Goal: Browse casually: Explore the website without a specific task or goal

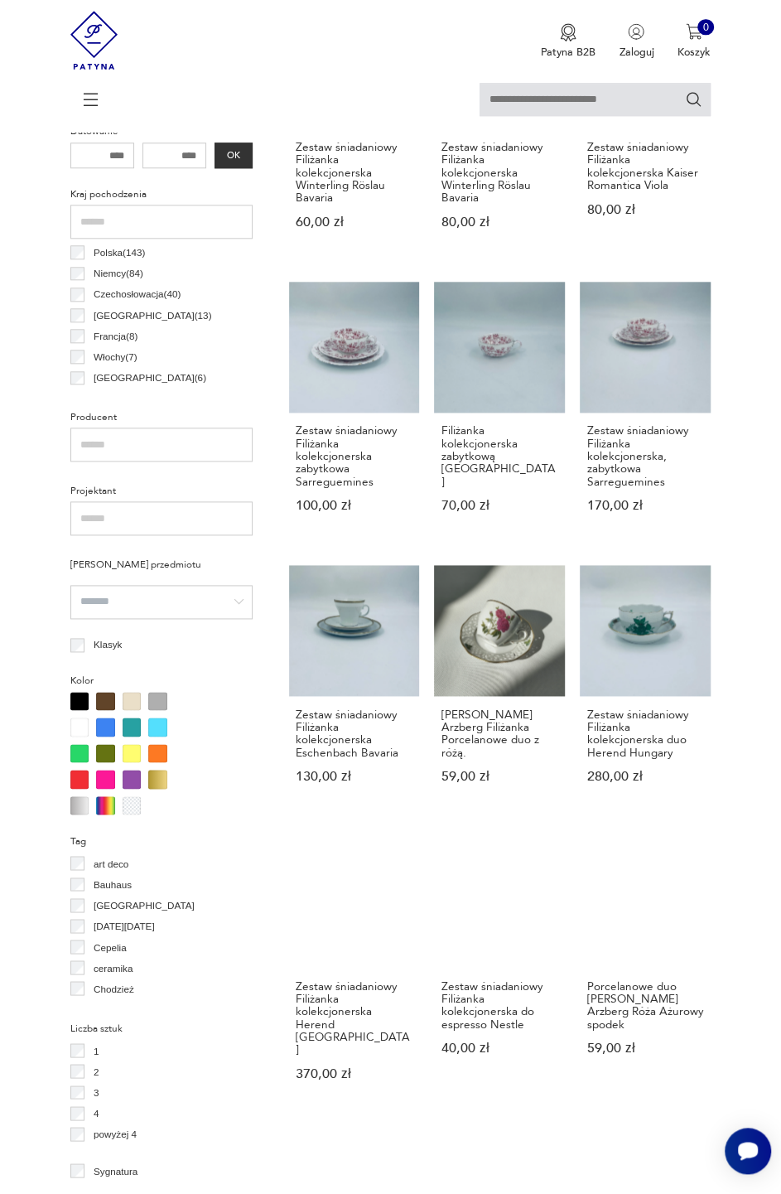
scroll to position [701, 0]
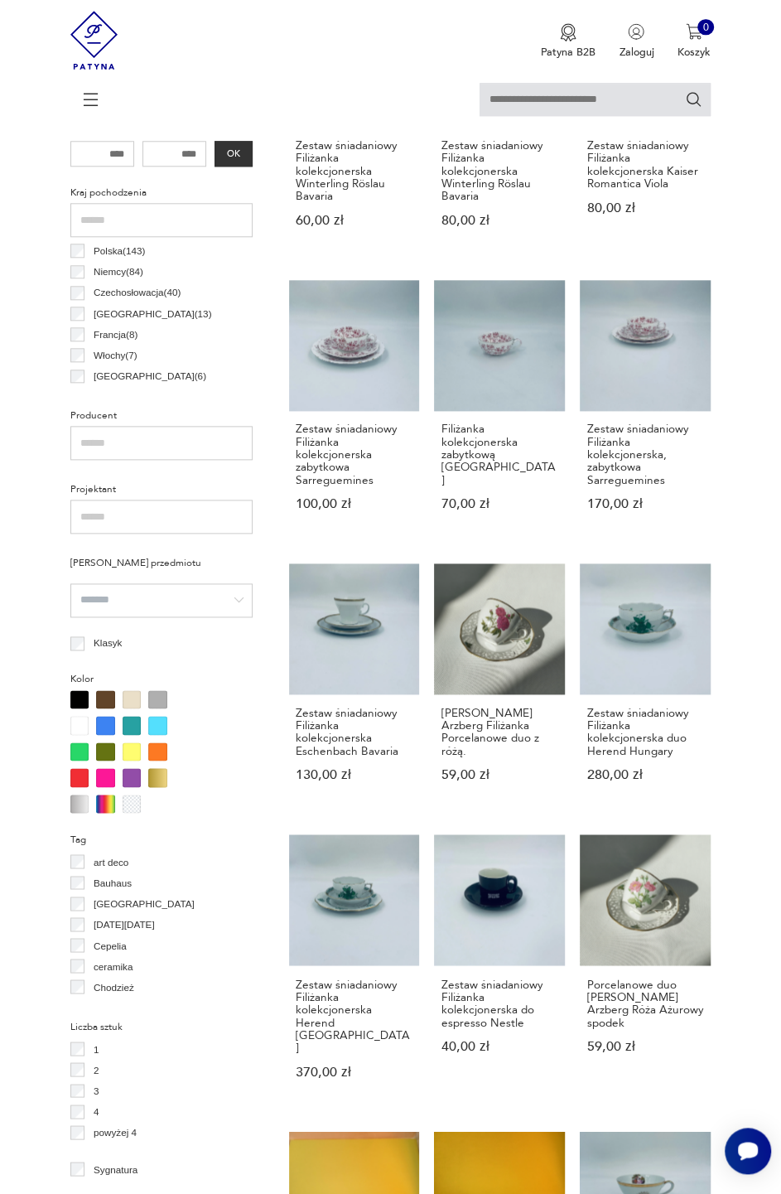
click at [497, 861] on link "Zestaw śniadaniowy Filiżanka kolekcjonerska do espresso Nestle 40,00 zł" at bounding box center [499, 970] width 131 height 273
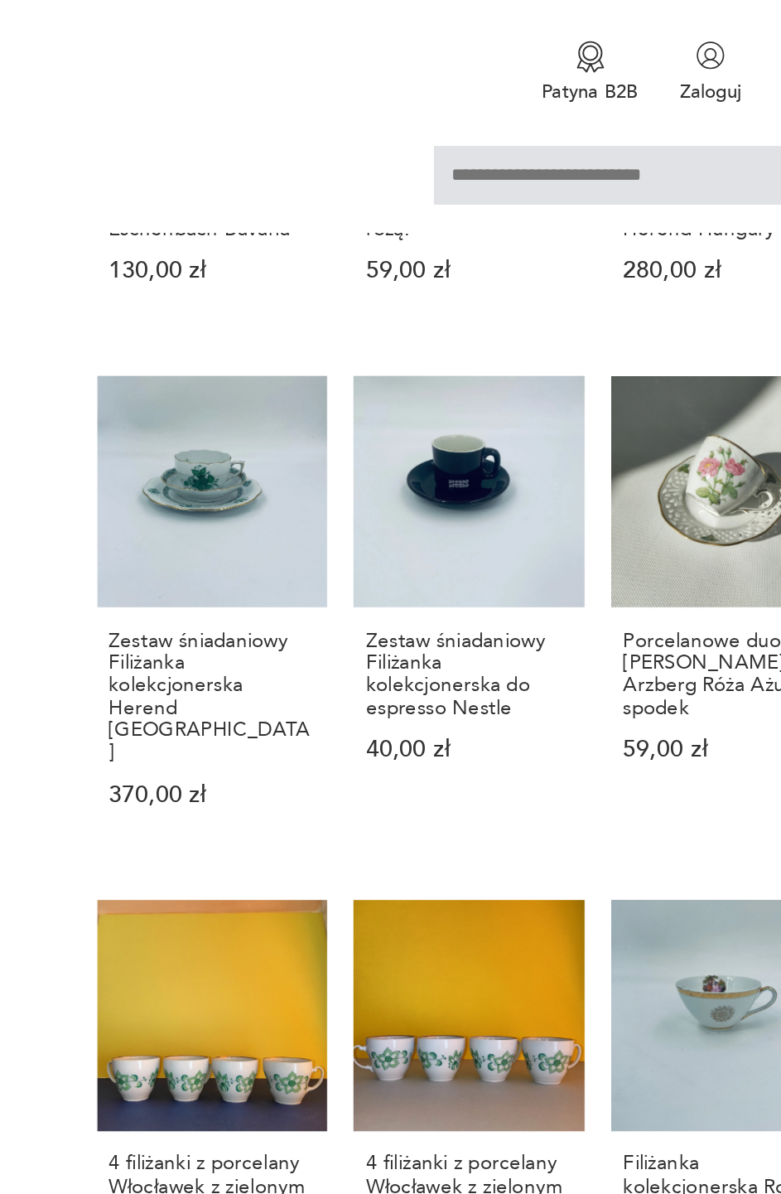
scroll to position [1327, 0]
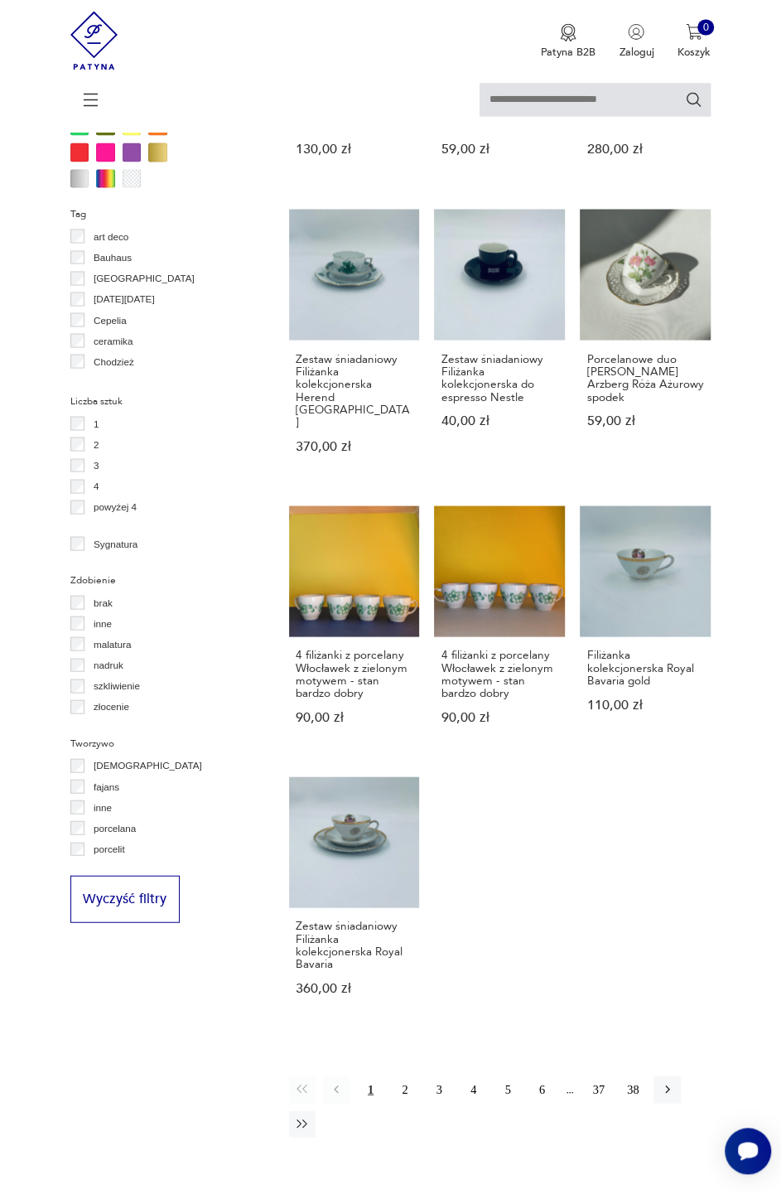
click at [406, 1076] on button "2" at bounding box center [405, 1089] width 27 height 27
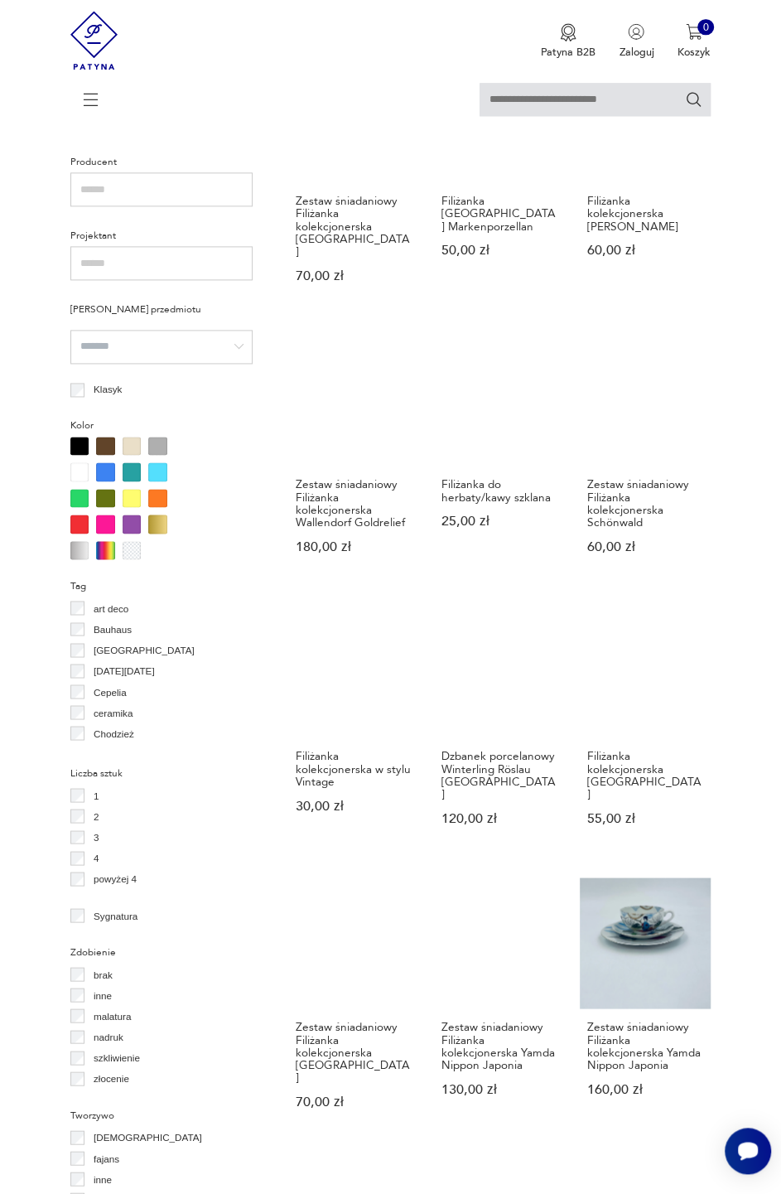
scroll to position [952, 0]
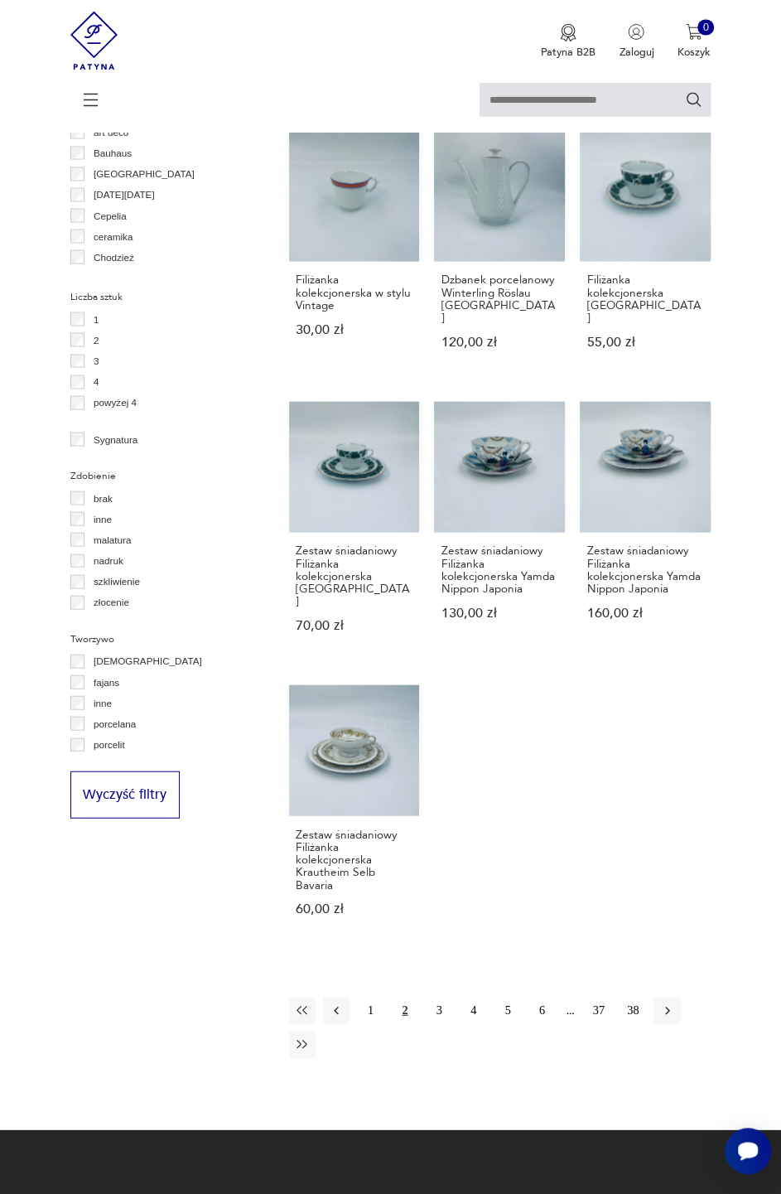
click at [439, 997] on button "3" at bounding box center [439, 1010] width 27 height 27
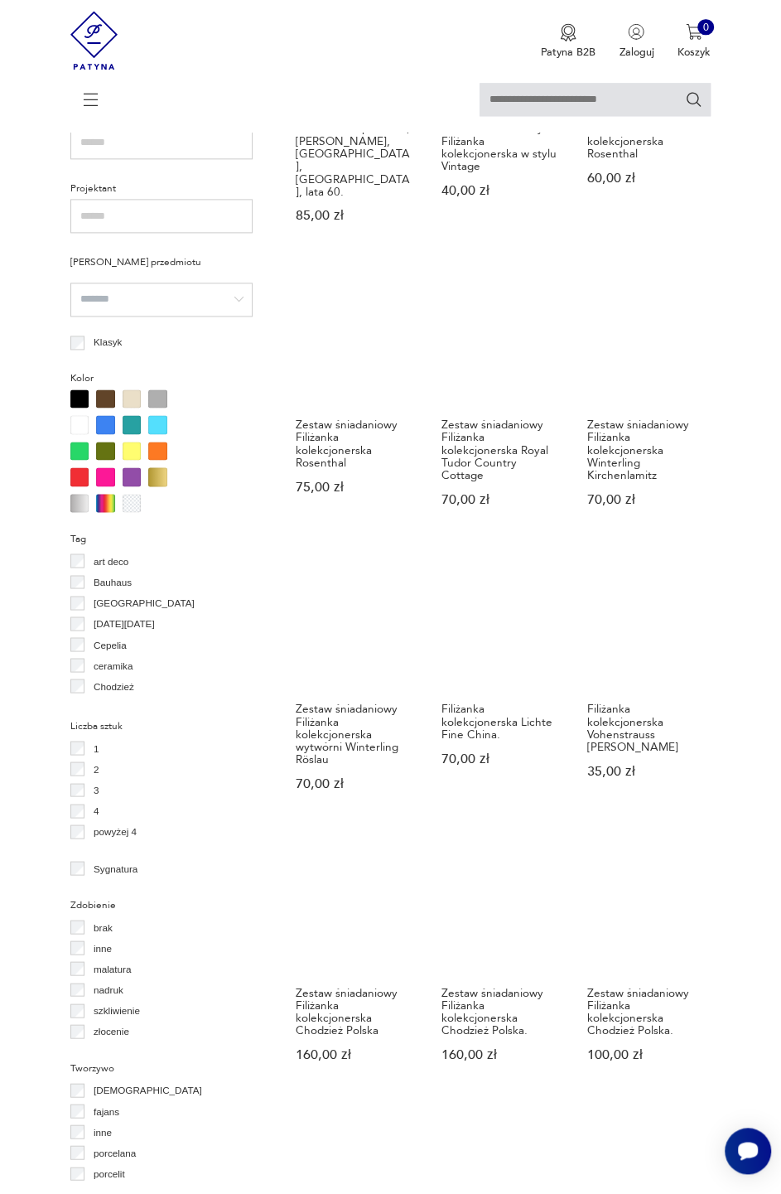
scroll to position [1003, 0]
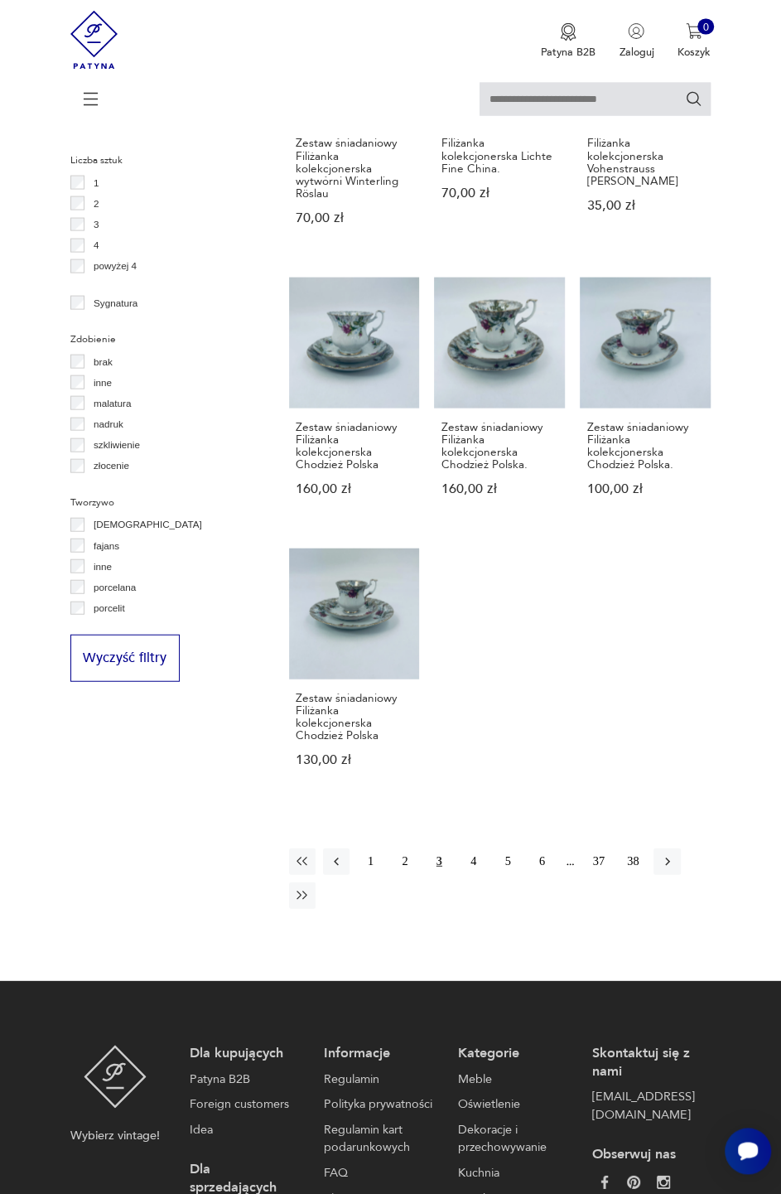
click at [472, 849] on button "4" at bounding box center [474, 862] width 27 height 27
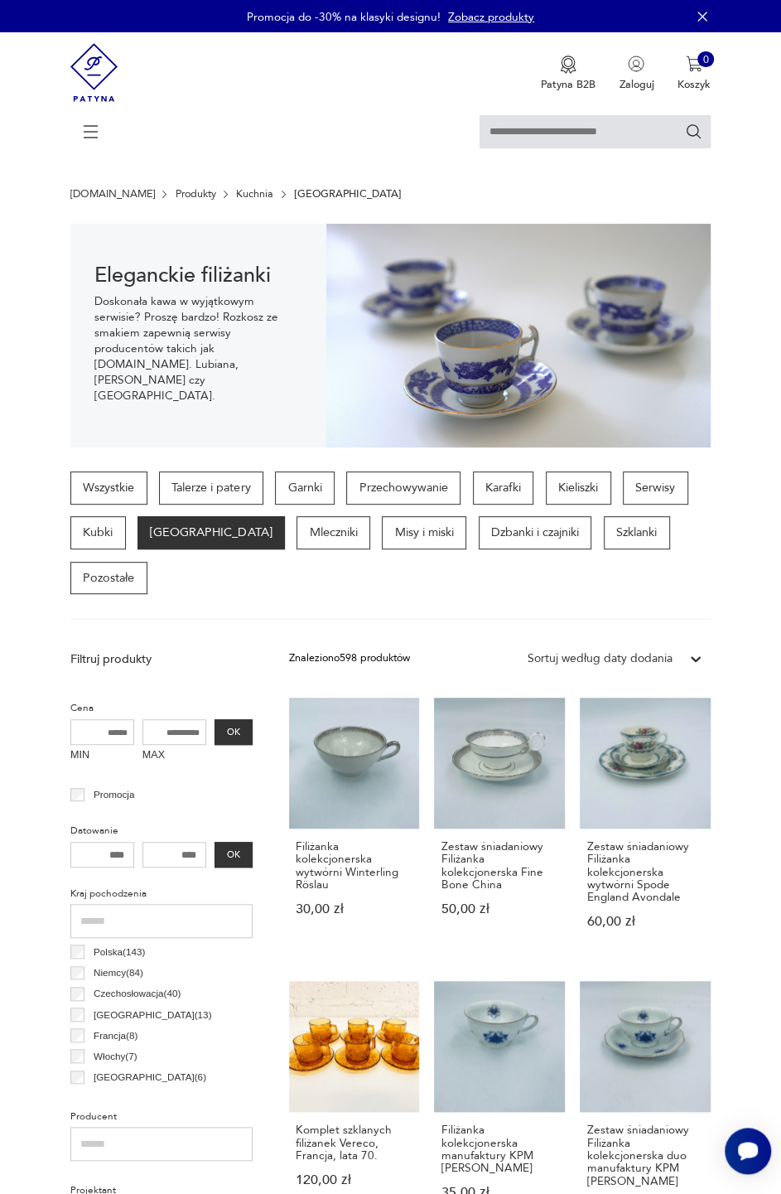
click at [90, 135] on icon at bounding box center [91, 132] width 58 height 58
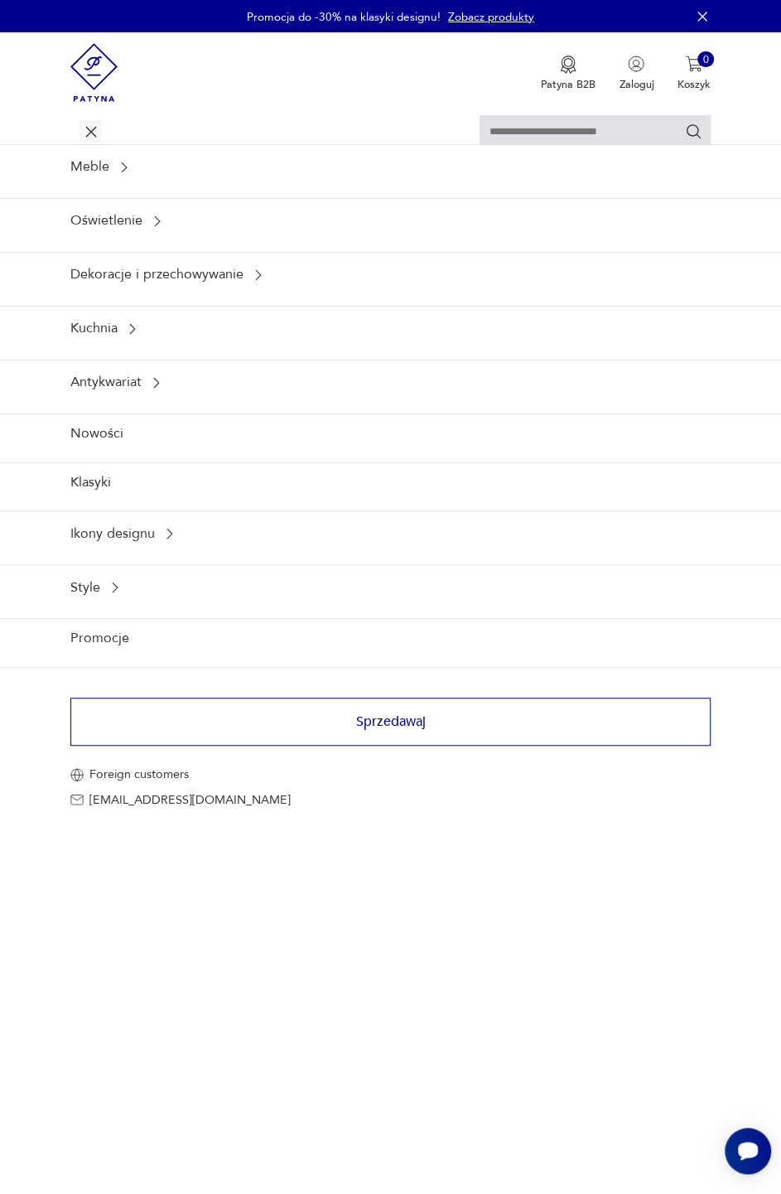
click at [152, 527] on div "Ikony designu" at bounding box center [390, 533] width 781 height 46
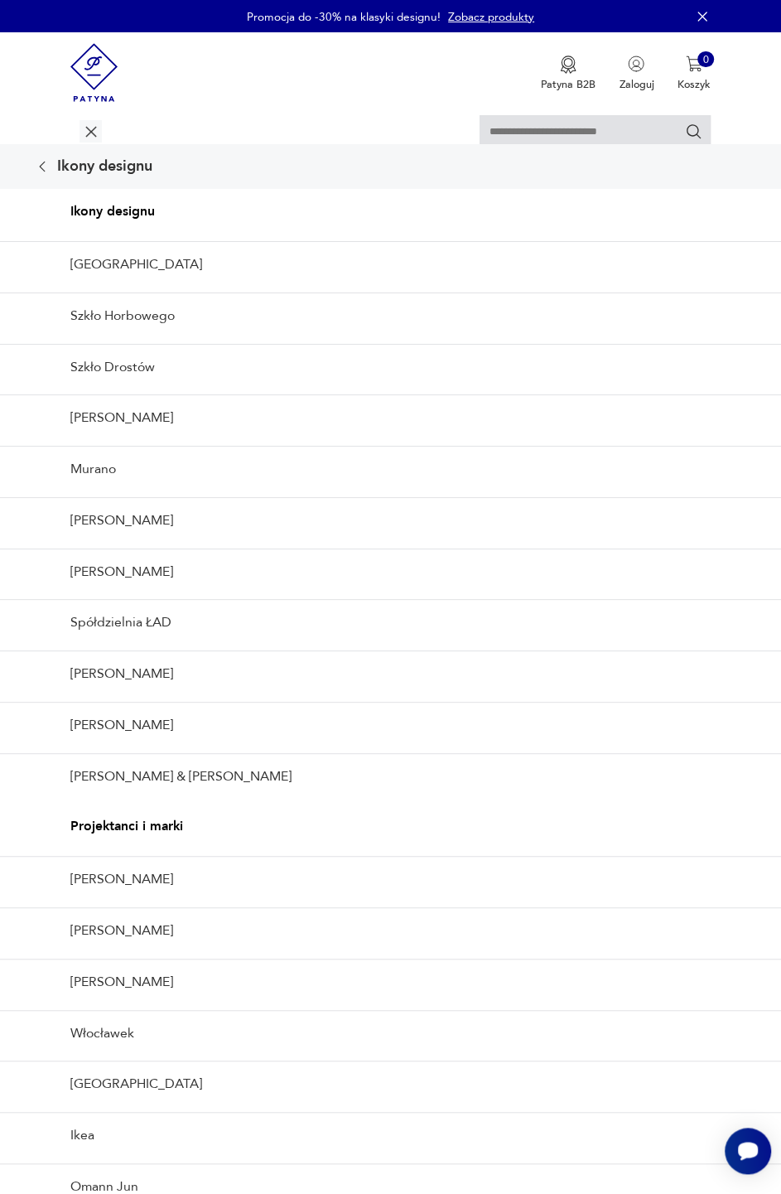
click at [154, 722] on link "[PERSON_NAME]" at bounding box center [390, 725] width 781 height 46
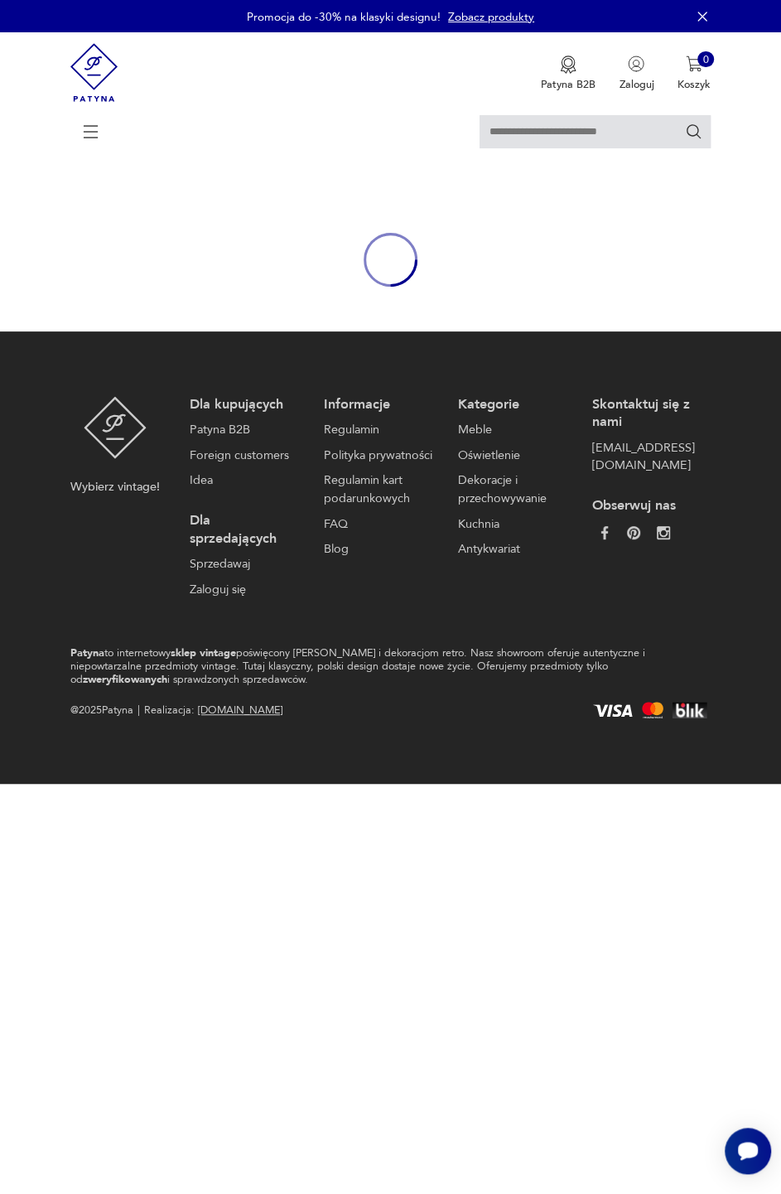
type input "*******"
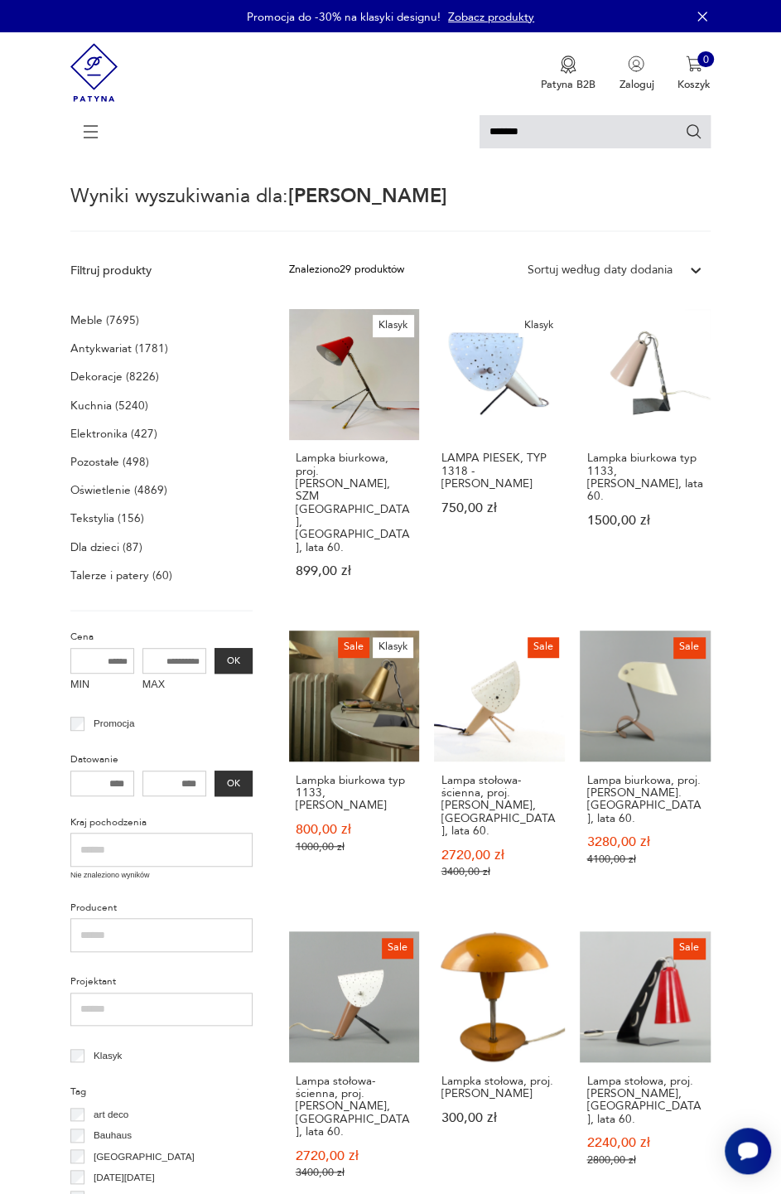
click at [114, 551] on p "Dla dzieci (87)" at bounding box center [106, 547] width 72 height 21
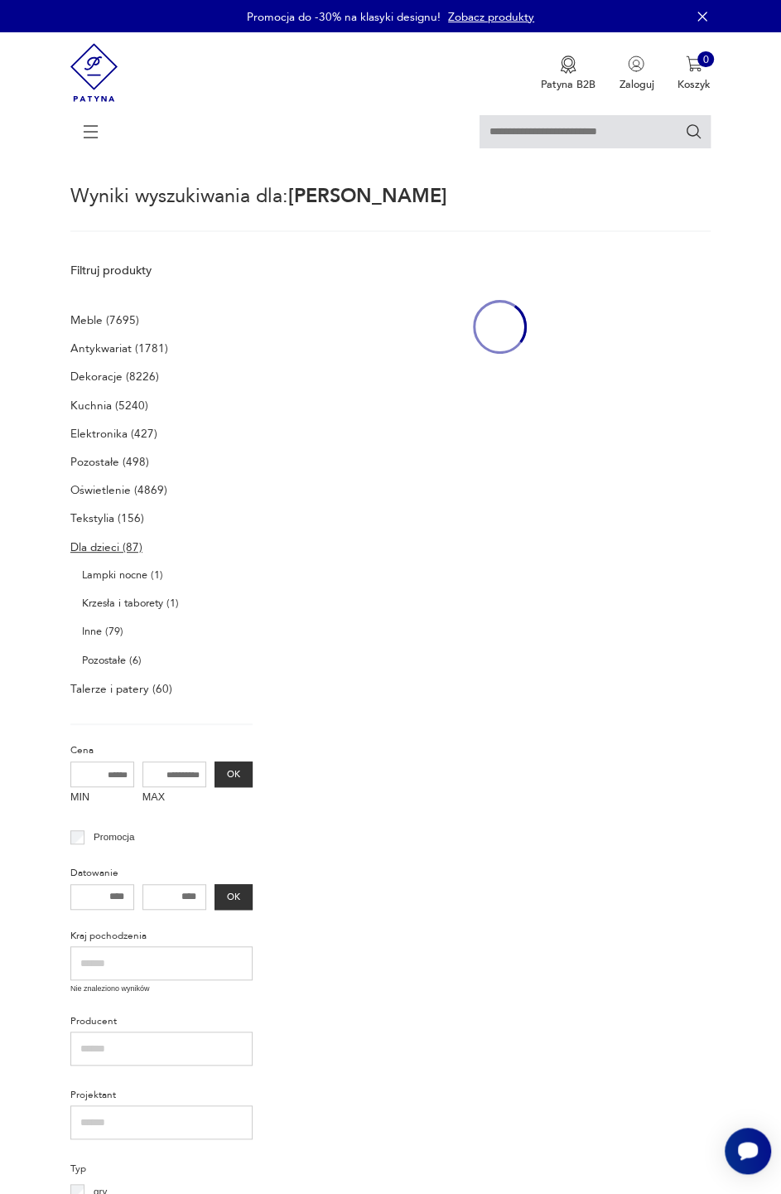
type input "*******"
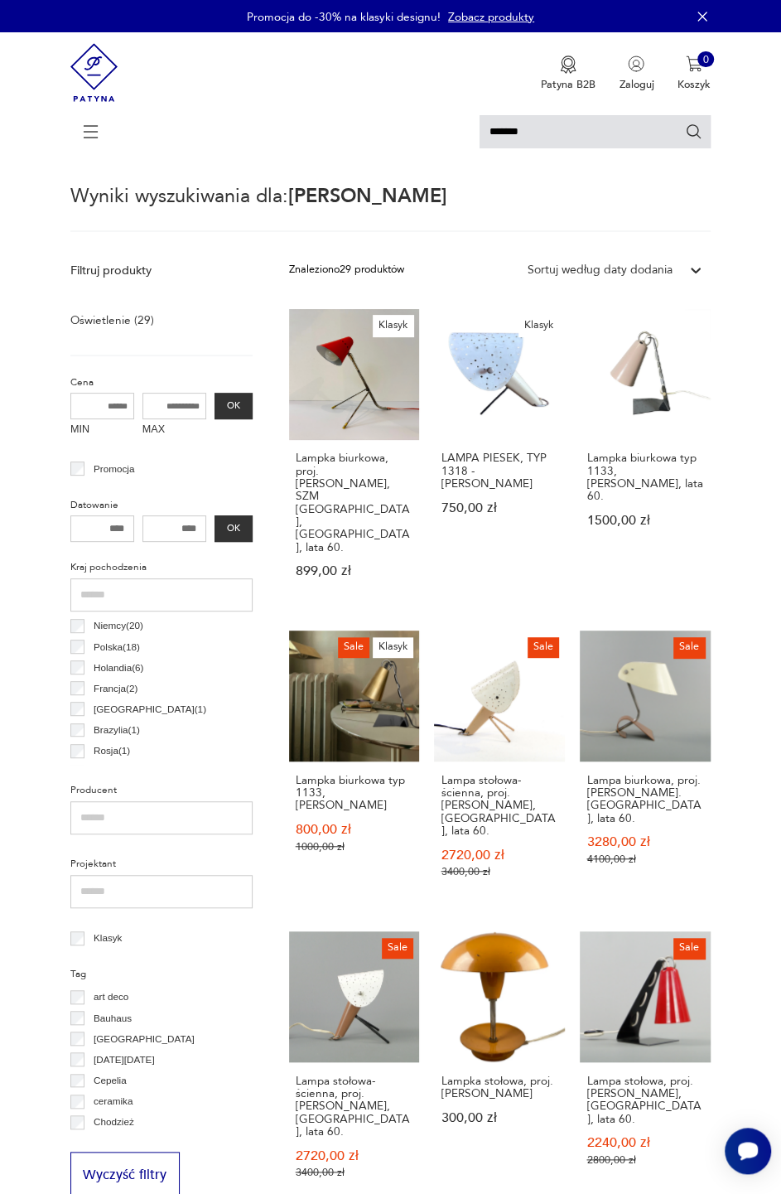
click at [95, 152] on icon at bounding box center [91, 132] width 58 height 58
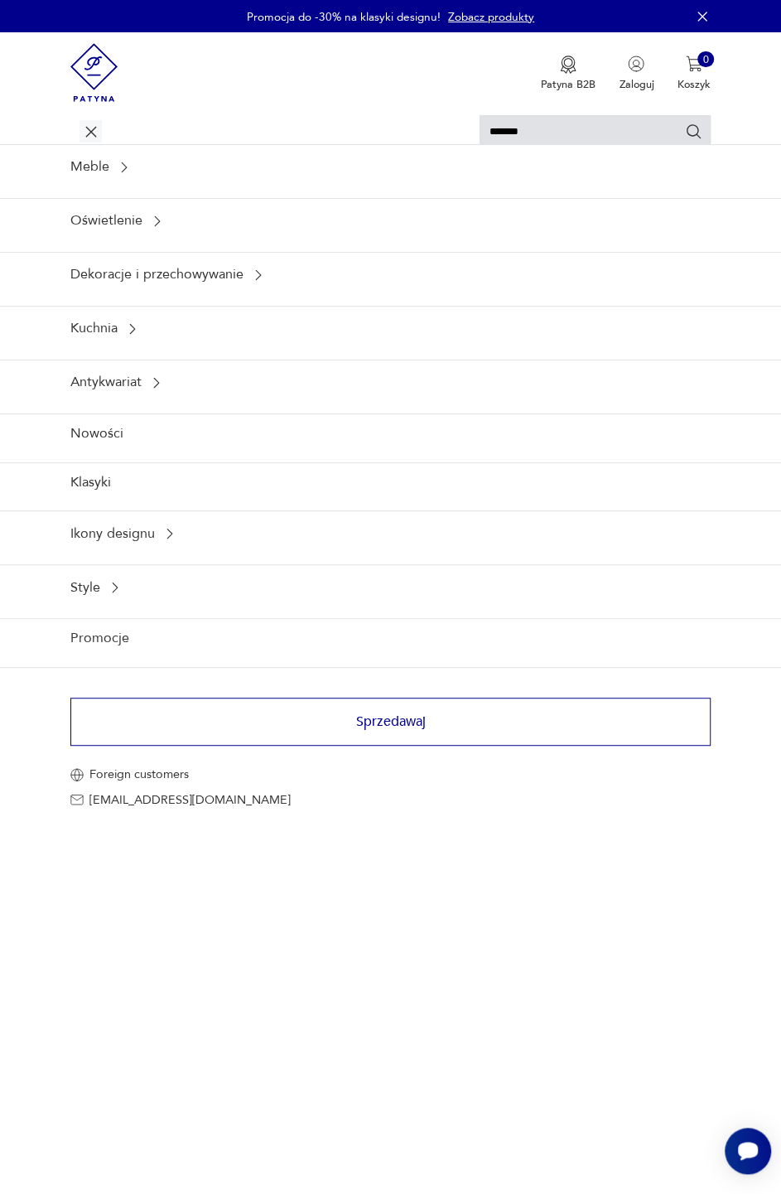
click at [92, 283] on div "Dekoracje i przechowywanie" at bounding box center [390, 275] width 781 height 46
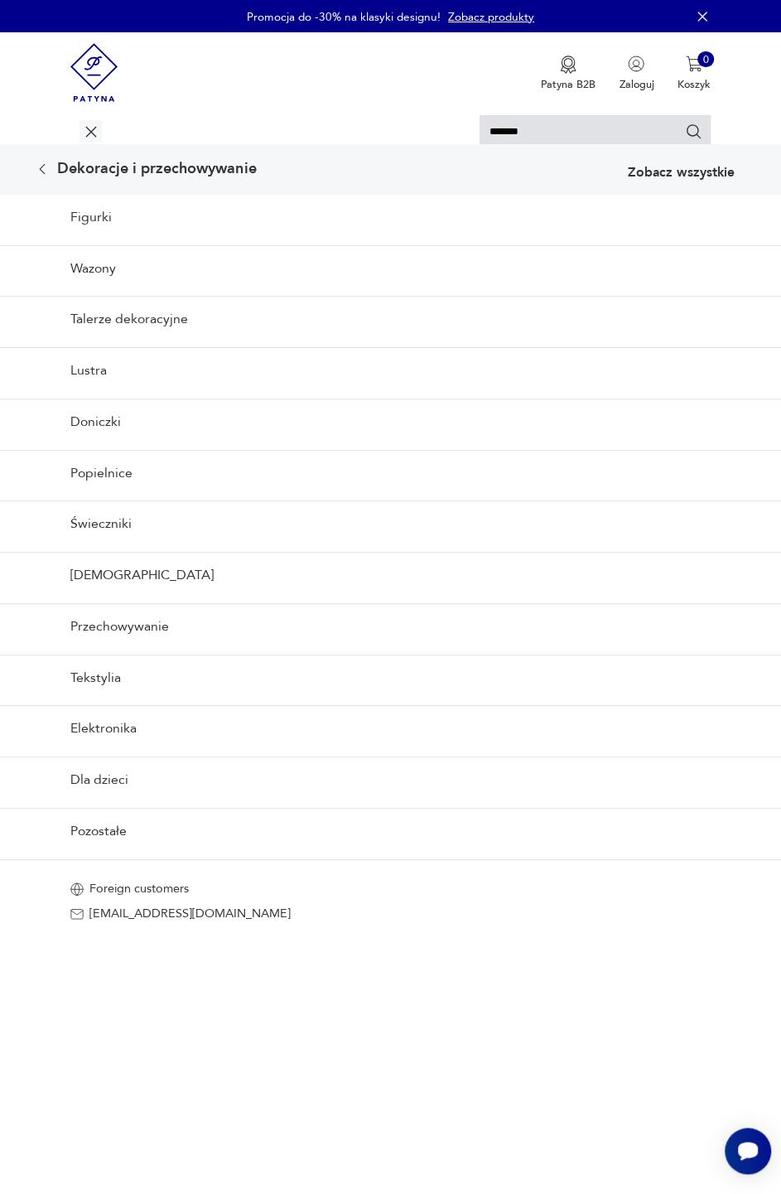
click at [104, 780] on link "Dla dzieci" at bounding box center [390, 780] width 781 height 46
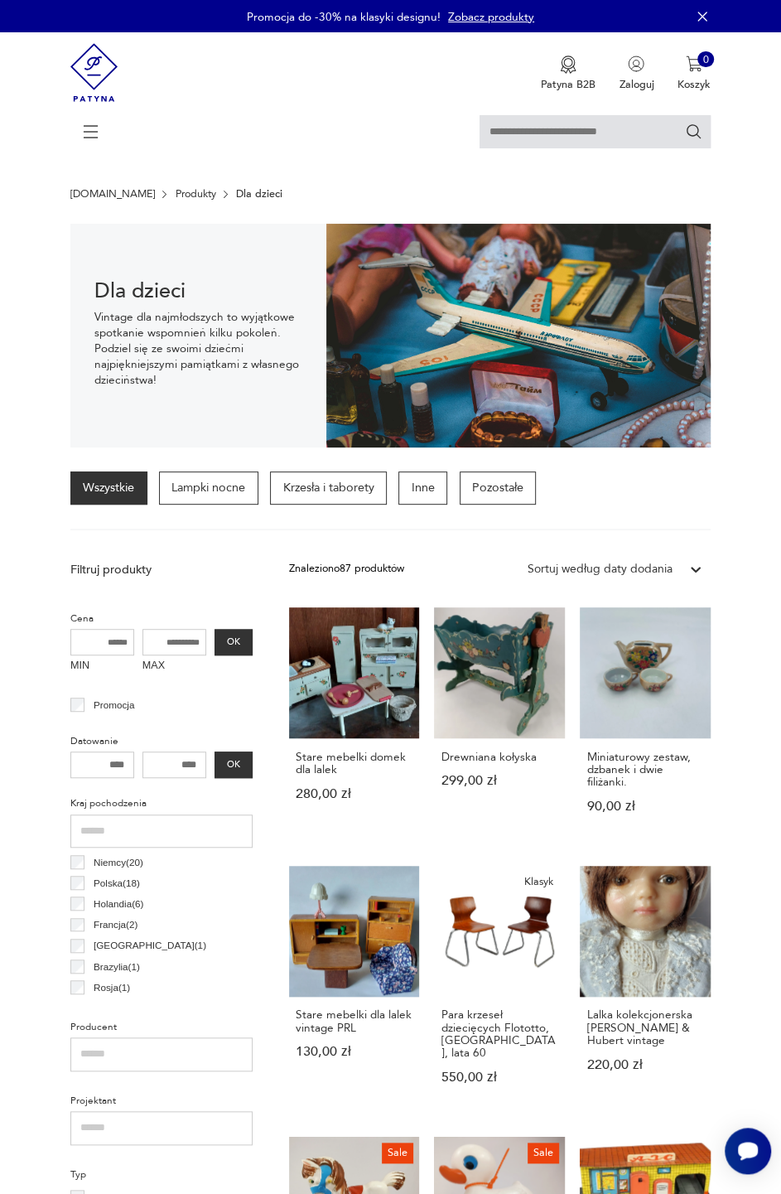
click at [85, 129] on icon at bounding box center [91, 132] width 58 height 58
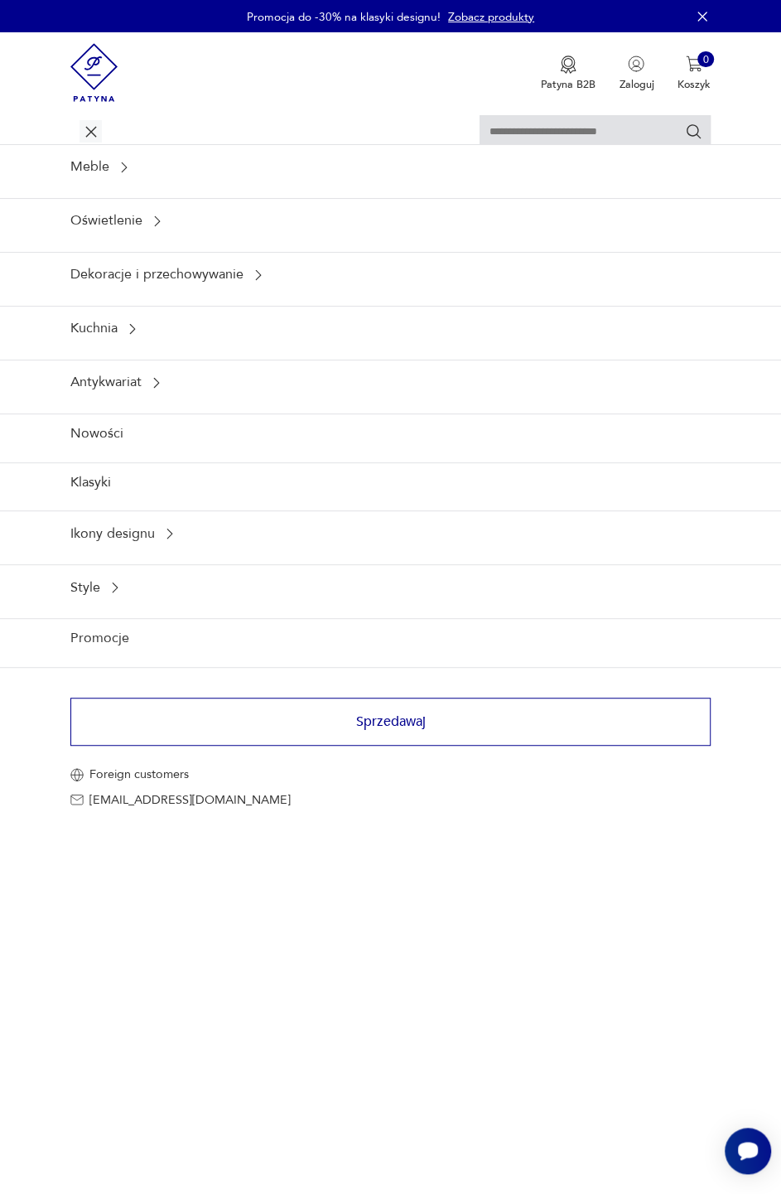
click at [84, 172] on div "Meble" at bounding box center [390, 167] width 781 height 46
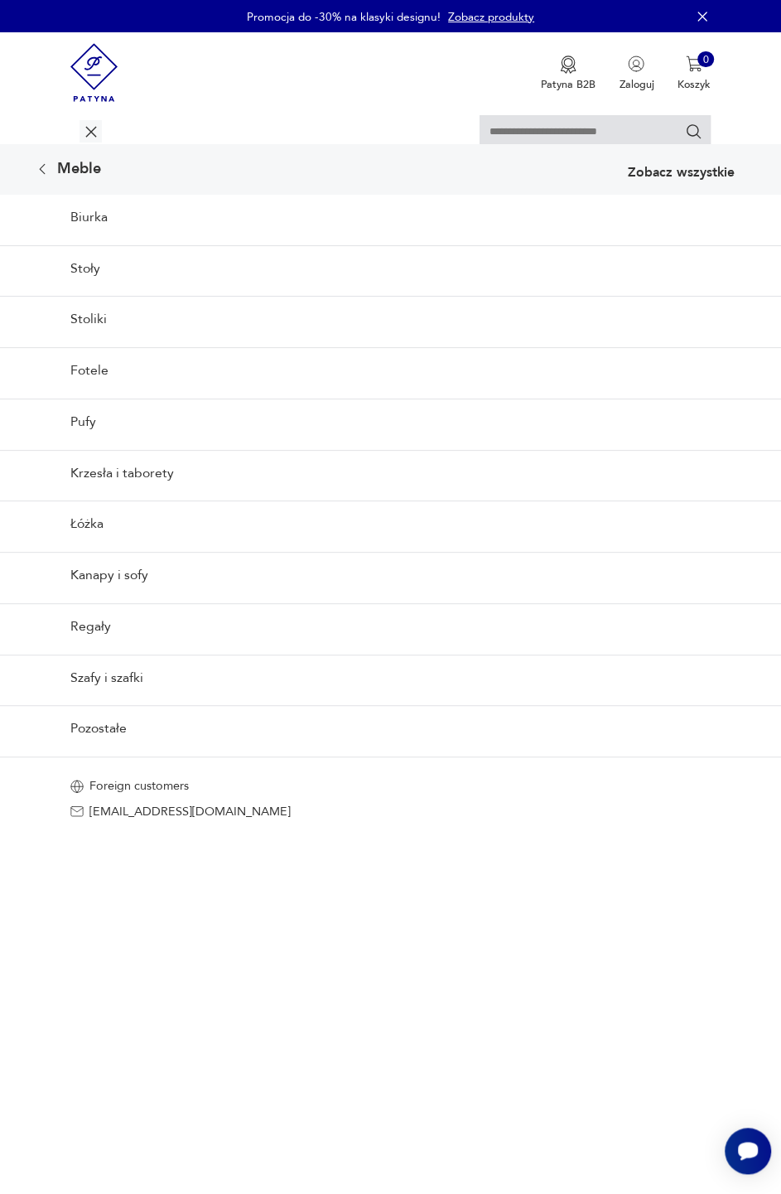
click at [76, 275] on link "Stoły" at bounding box center [390, 268] width 781 height 46
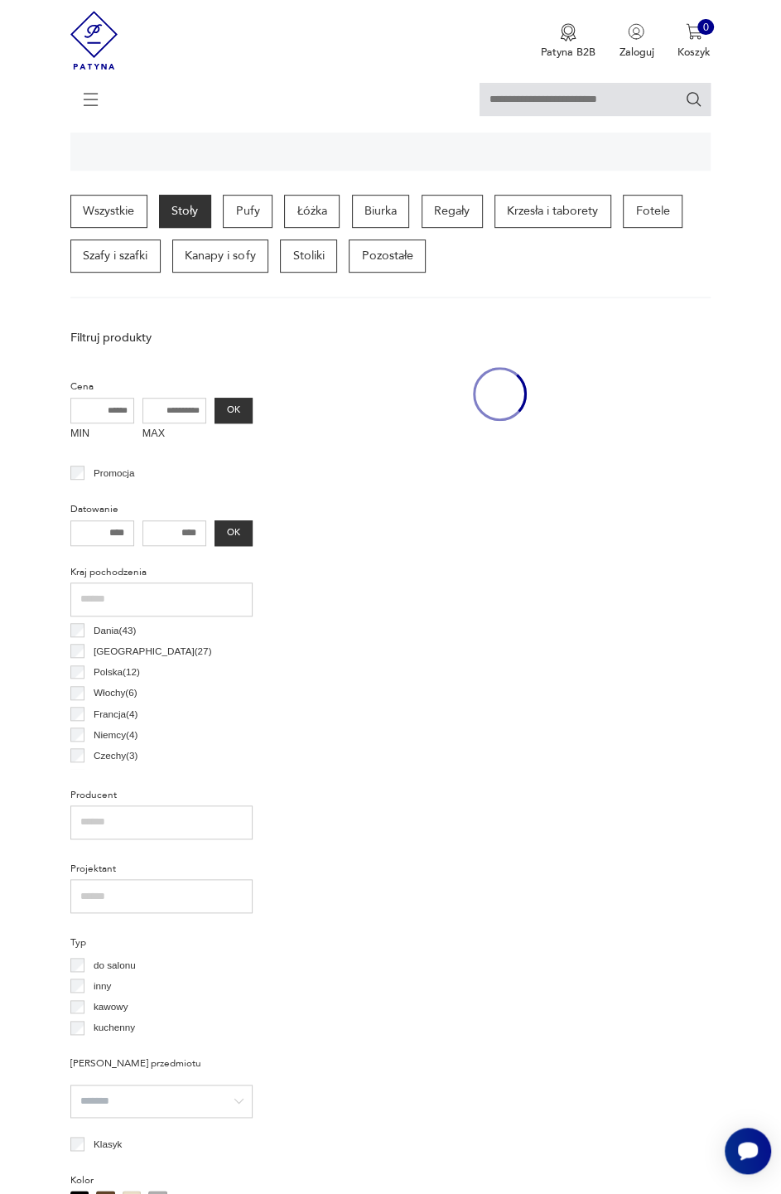
scroll to position [306, 0]
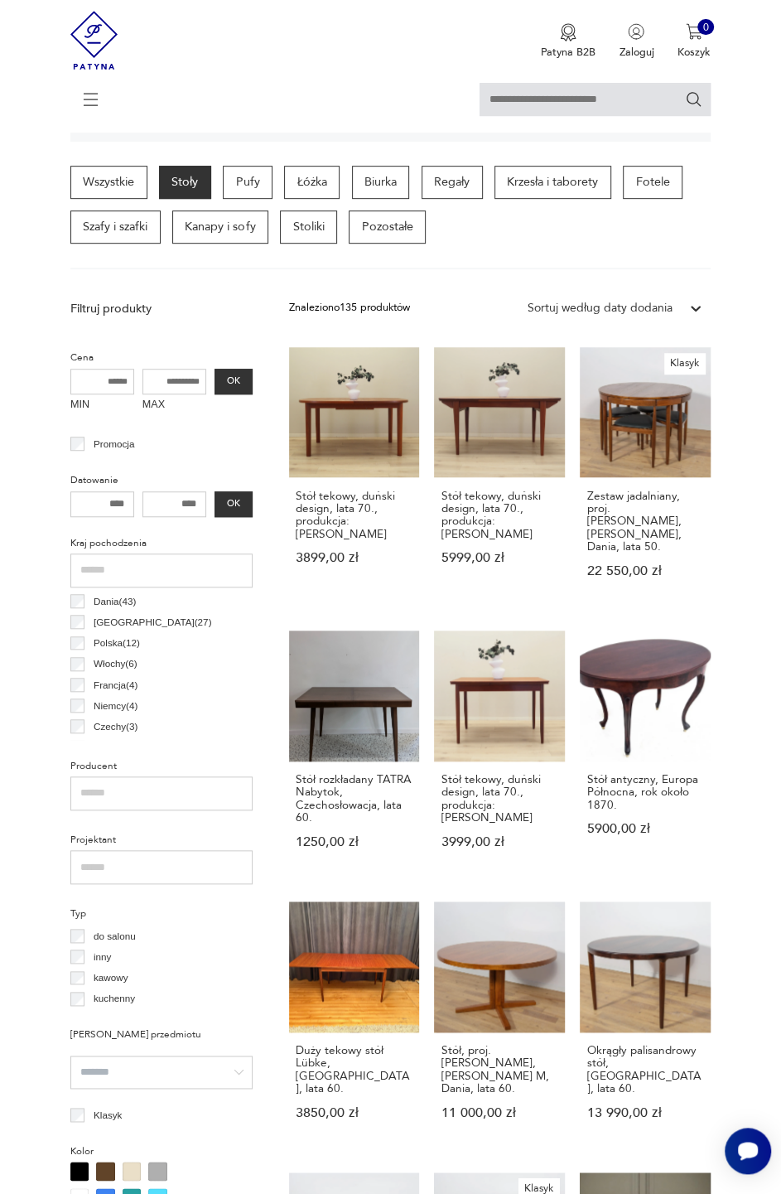
click at [572, 185] on p "Krzesła i taborety" at bounding box center [553, 182] width 117 height 33
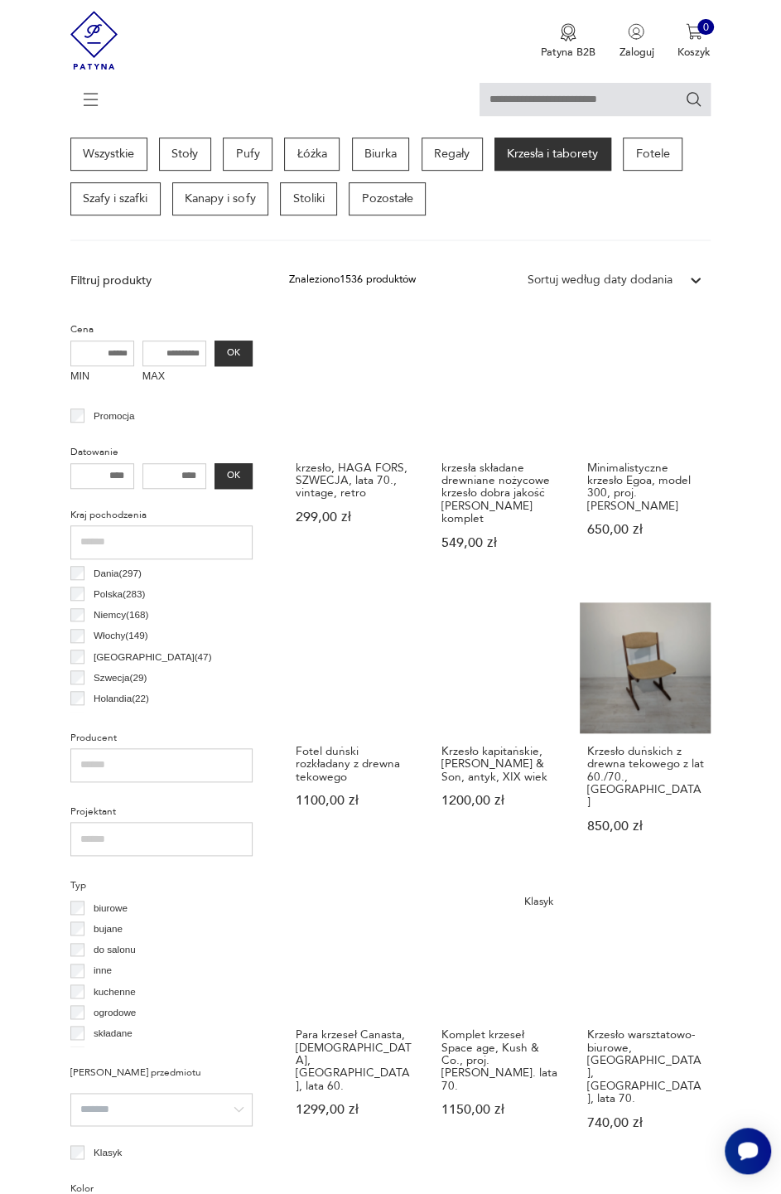
scroll to position [332, 0]
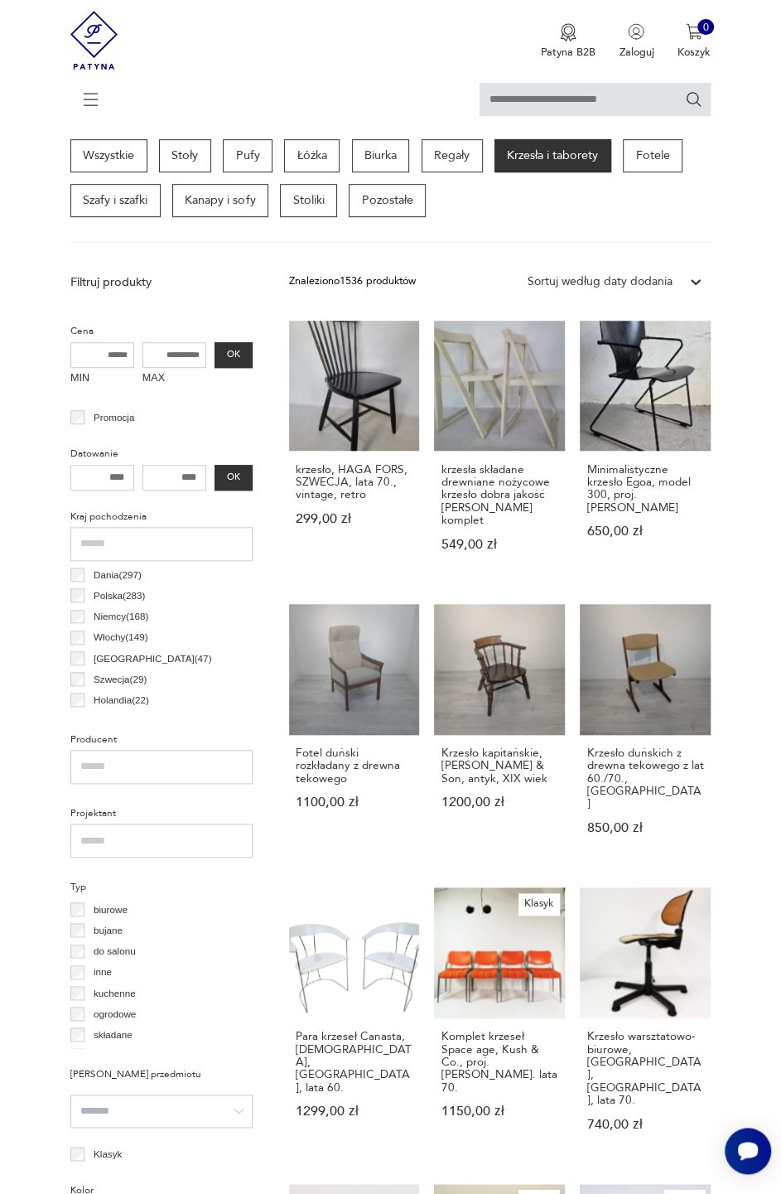
click at [661, 148] on p "Fotele" at bounding box center [653, 155] width 60 height 33
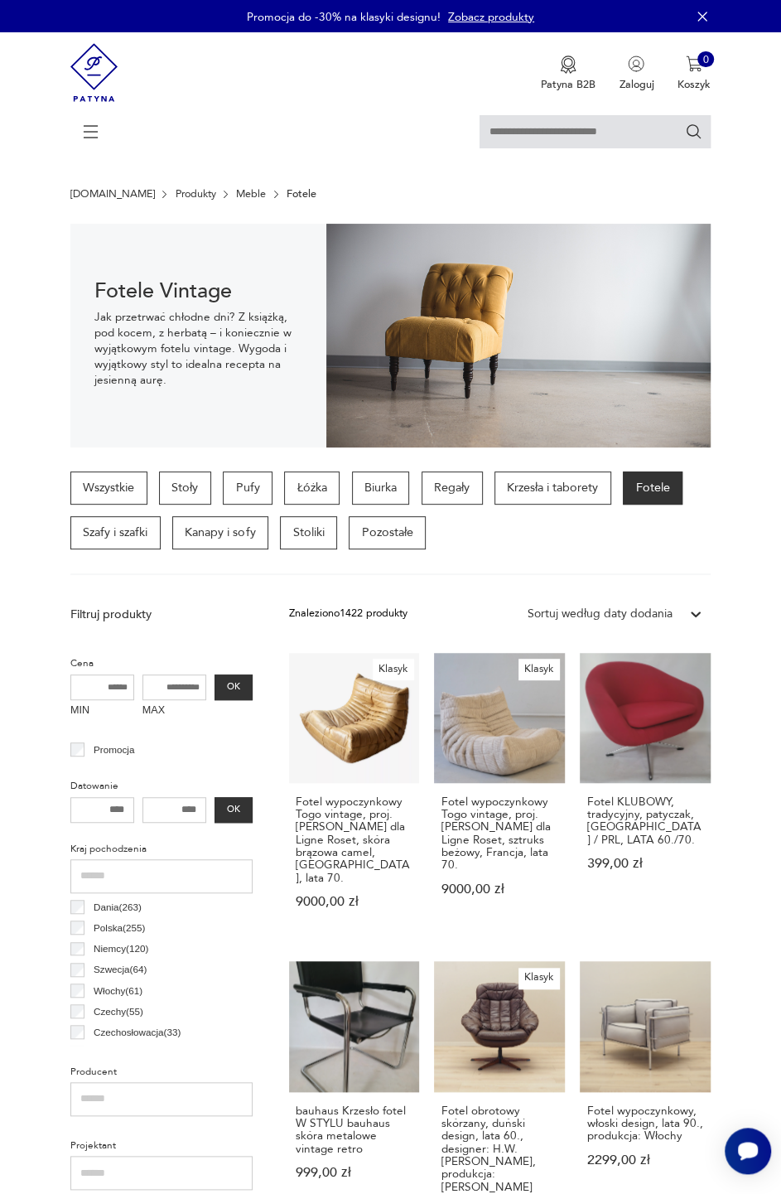
click at [85, 143] on icon at bounding box center [91, 132] width 58 height 58
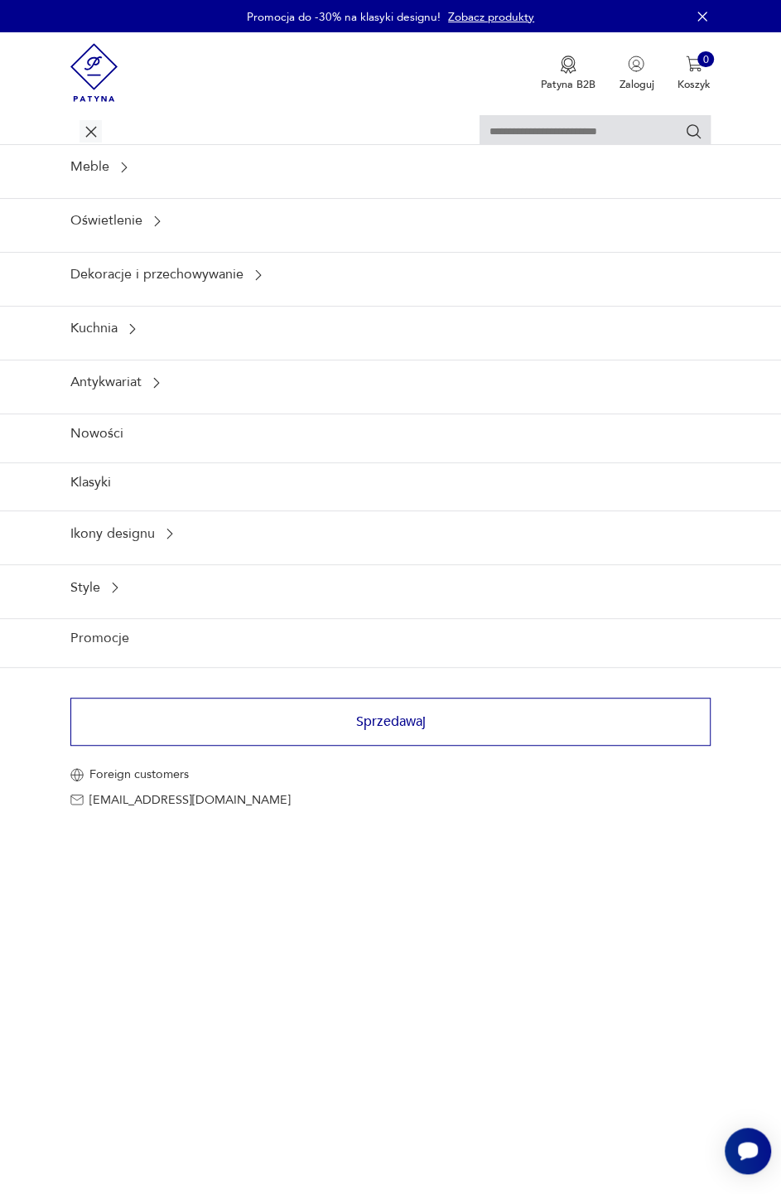
click at [110, 584] on icon at bounding box center [115, 587] width 15 height 15
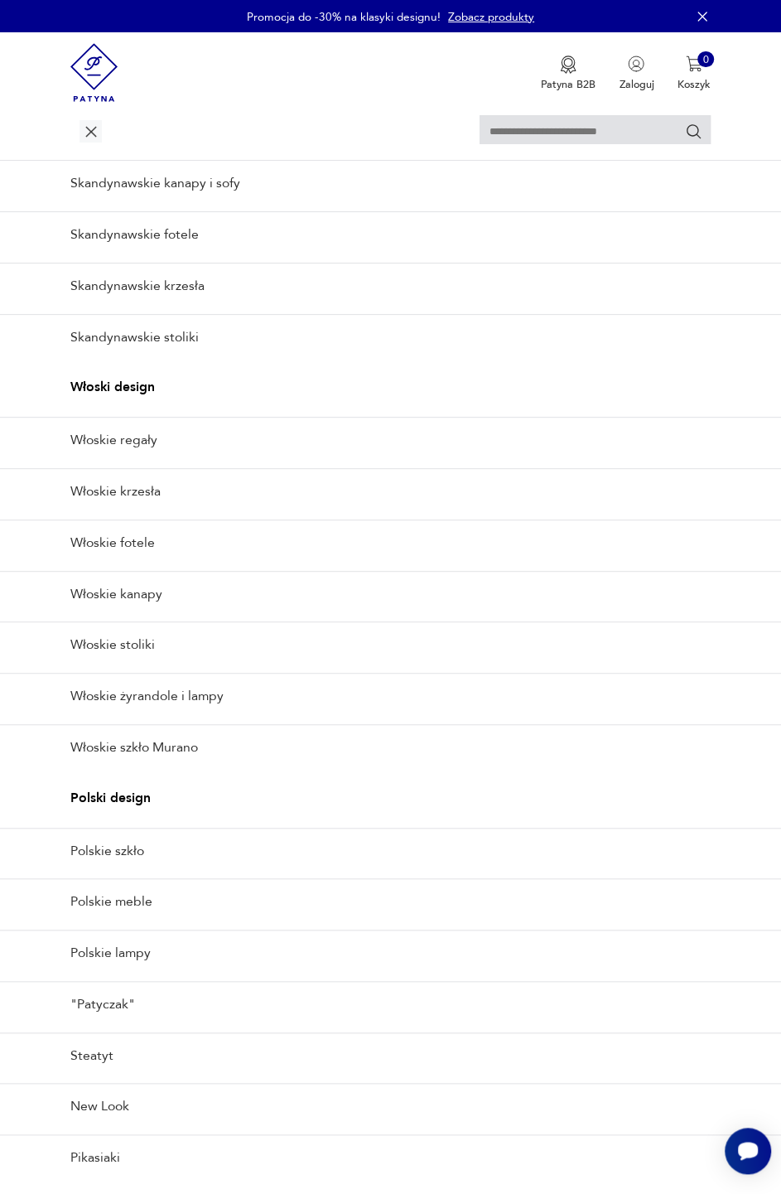
scroll to position [235, 0]
click at [128, 802] on p "Polski design" at bounding box center [390, 797] width 781 height 45
click at [117, 784] on p "Polski design" at bounding box center [390, 797] width 781 height 45
click at [130, 895] on link "Polskie meble" at bounding box center [390, 901] width 781 height 46
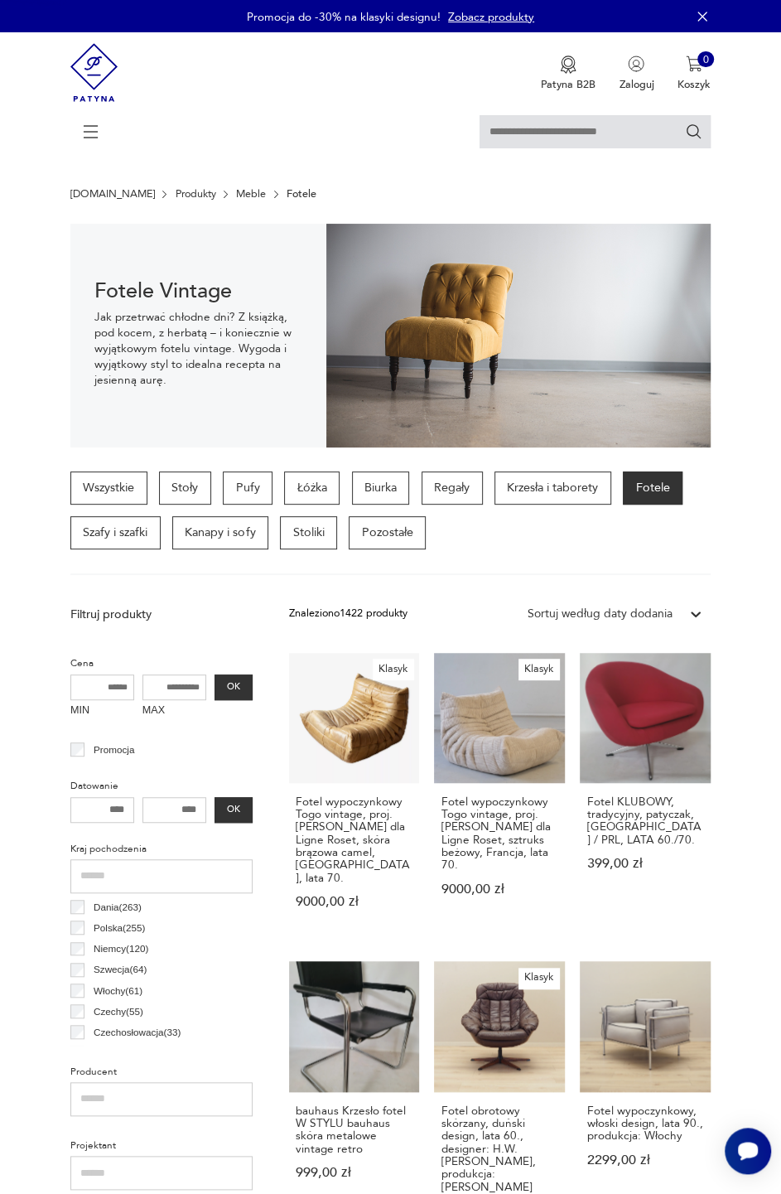
scroll to position [0, 0]
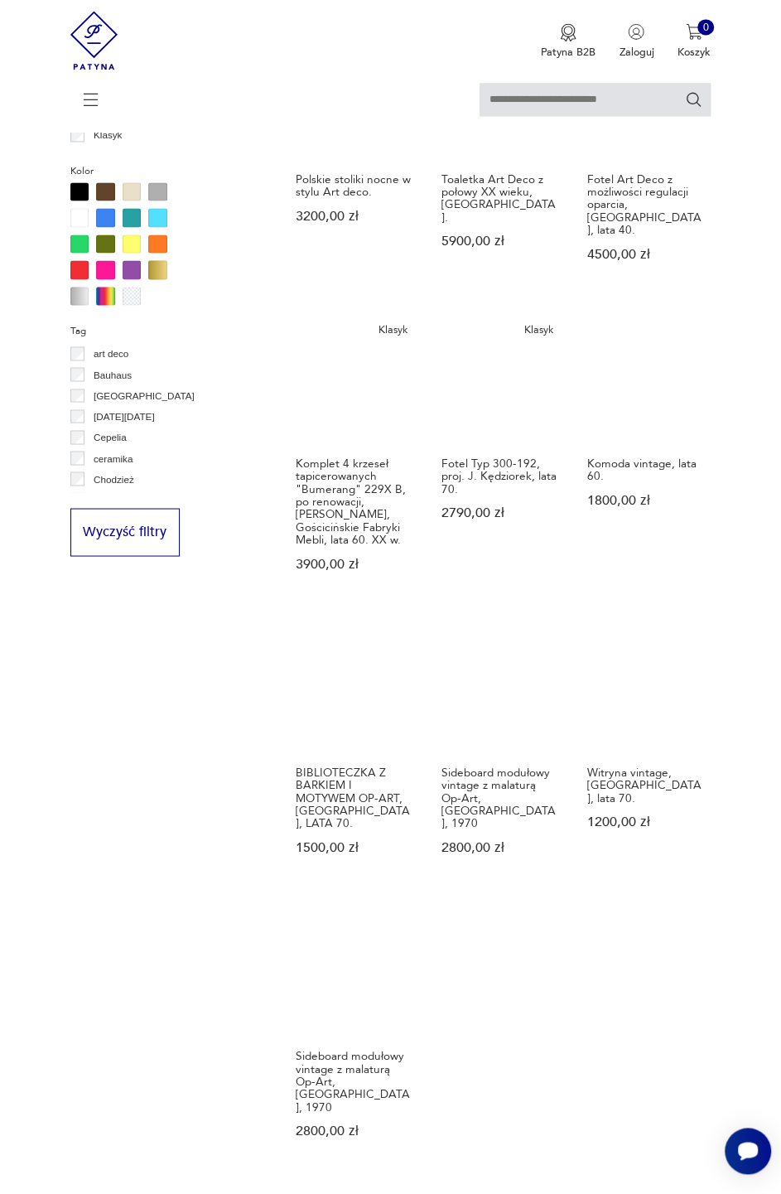
scroll to position [1163, 0]
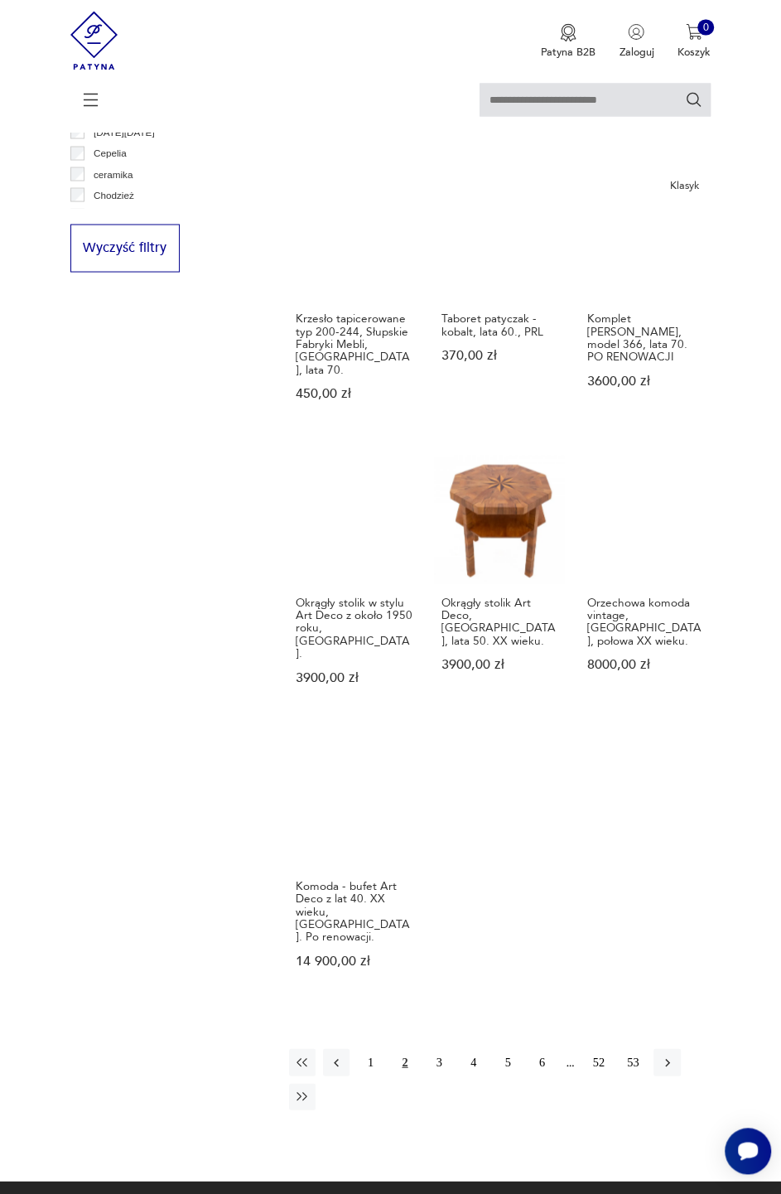
scroll to position [1453, 0]
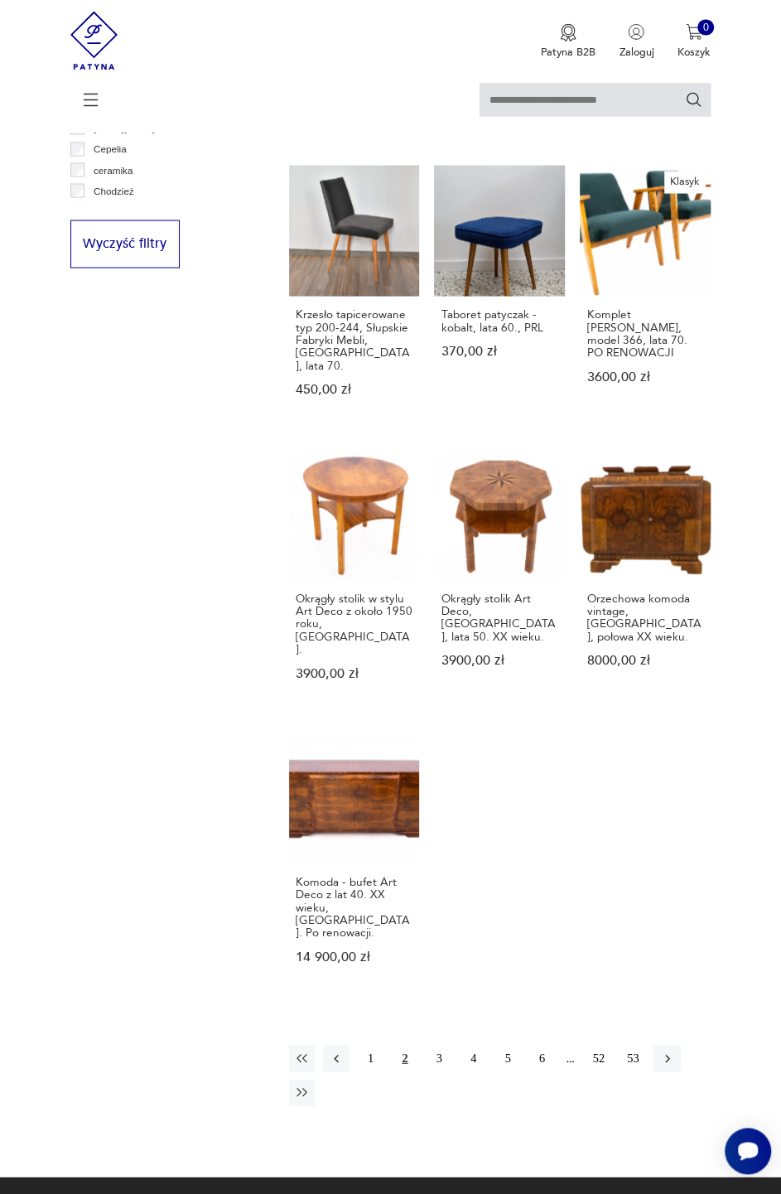
click at [439, 1044] on button "3" at bounding box center [439, 1057] width 27 height 27
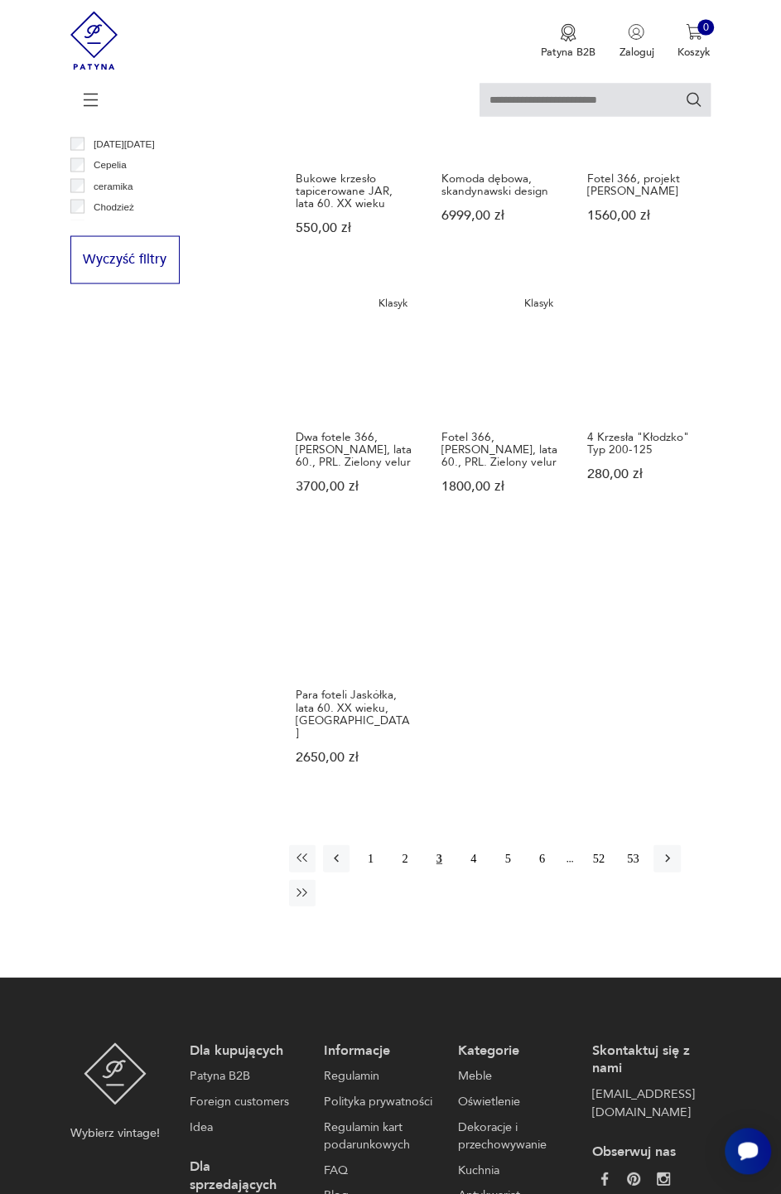
scroll to position [1434, 0]
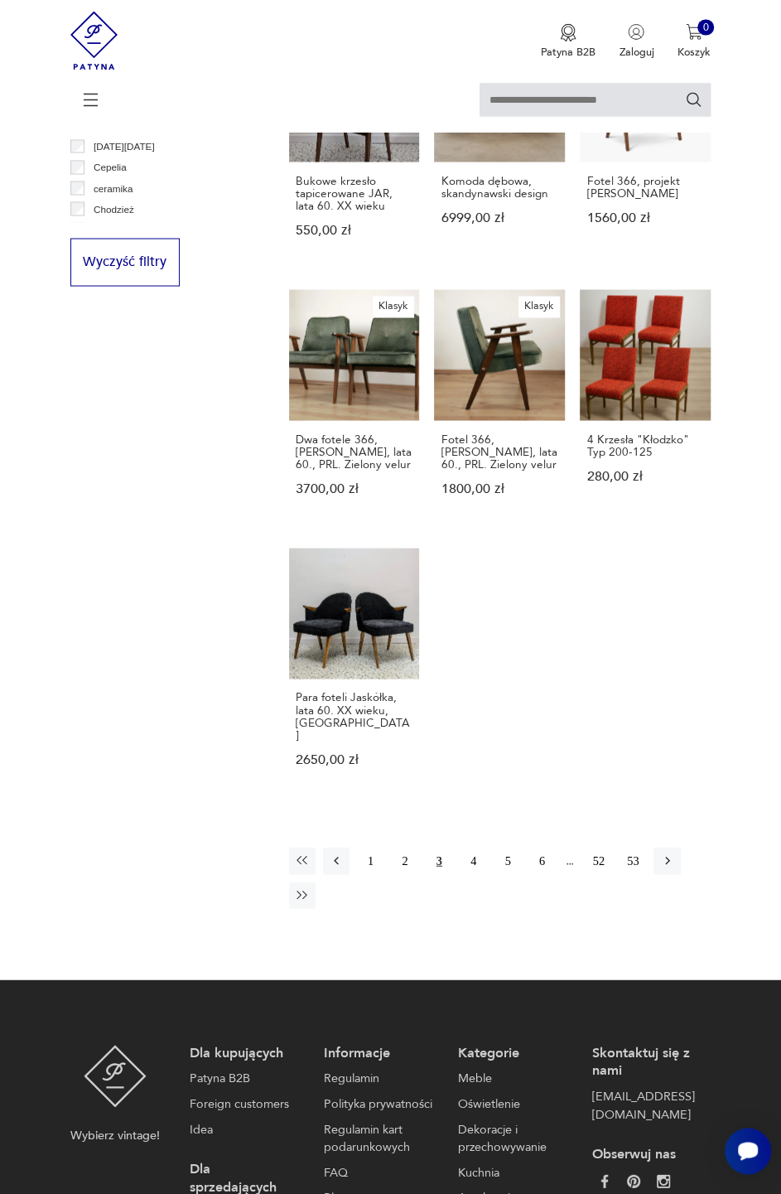
click at [472, 847] on button "4" at bounding box center [474, 860] width 27 height 27
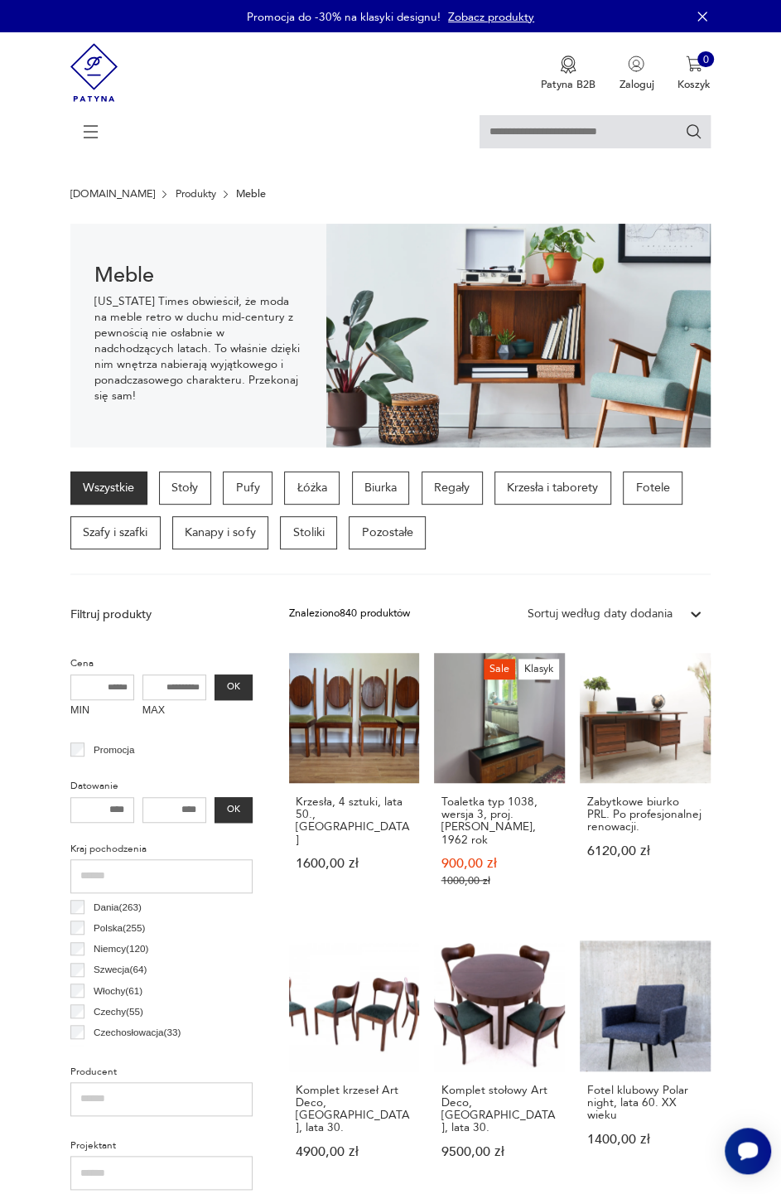
click at [86, 135] on icon at bounding box center [91, 132] width 58 height 58
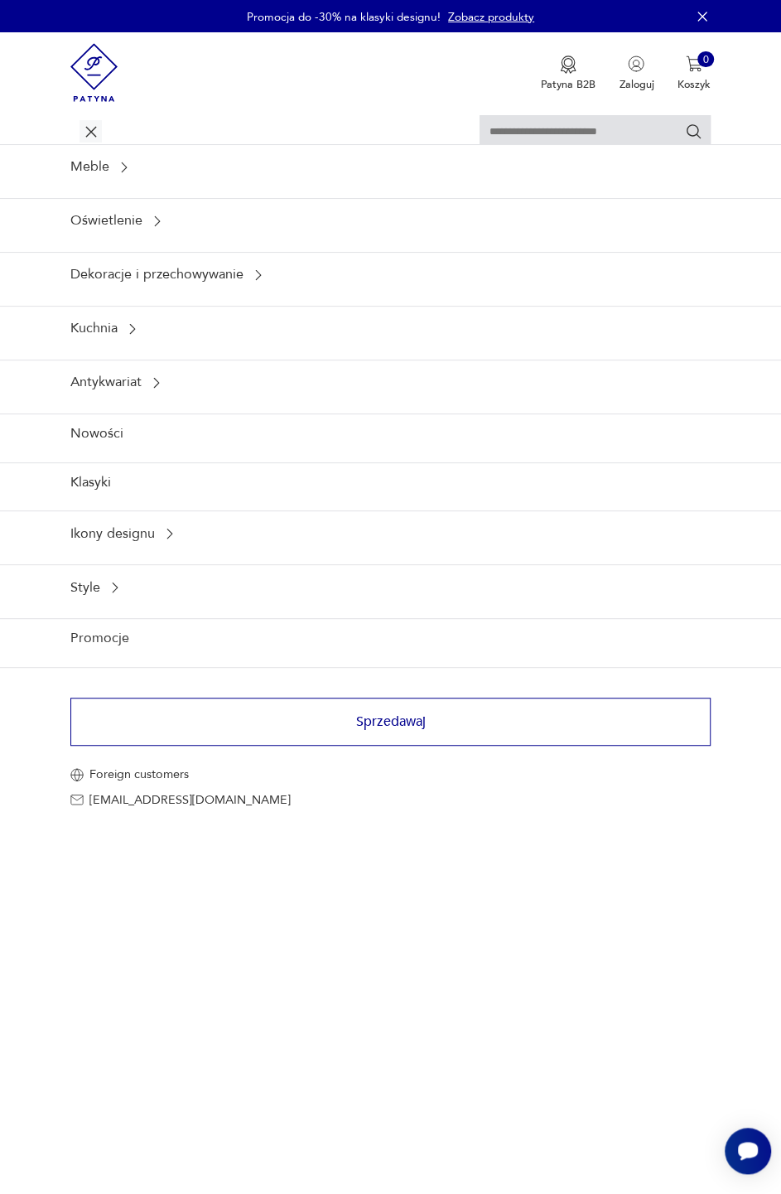
click at [143, 626] on link "Promocje" at bounding box center [390, 638] width 781 height 41
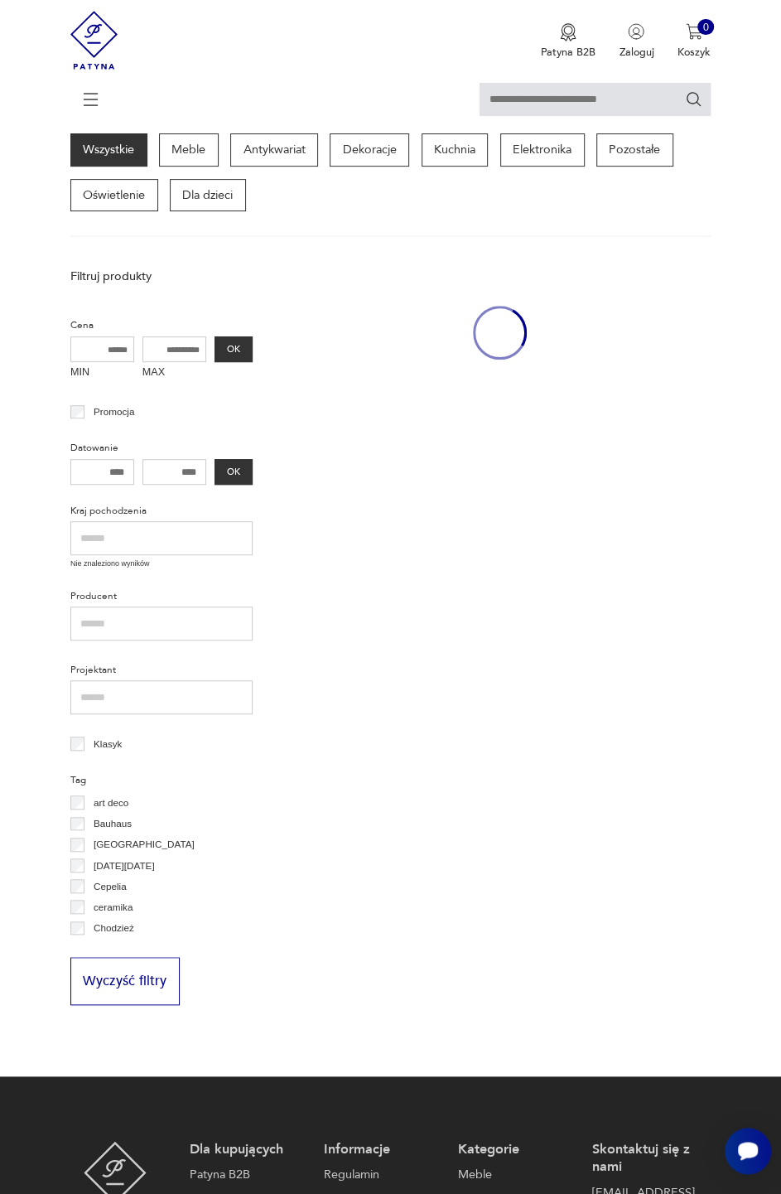
scroll to position [147, 0]
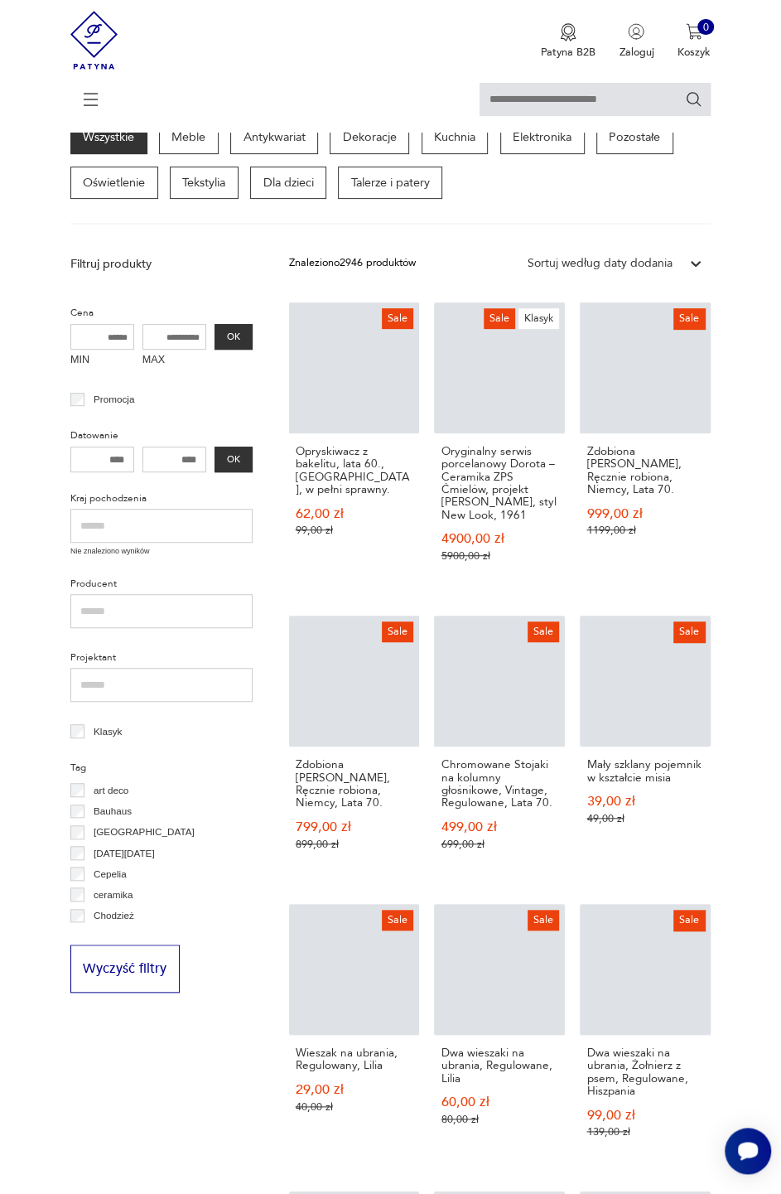
click at [559, 140] on p "Elektronika" at bounding box center [543, 137] width 85 height 33
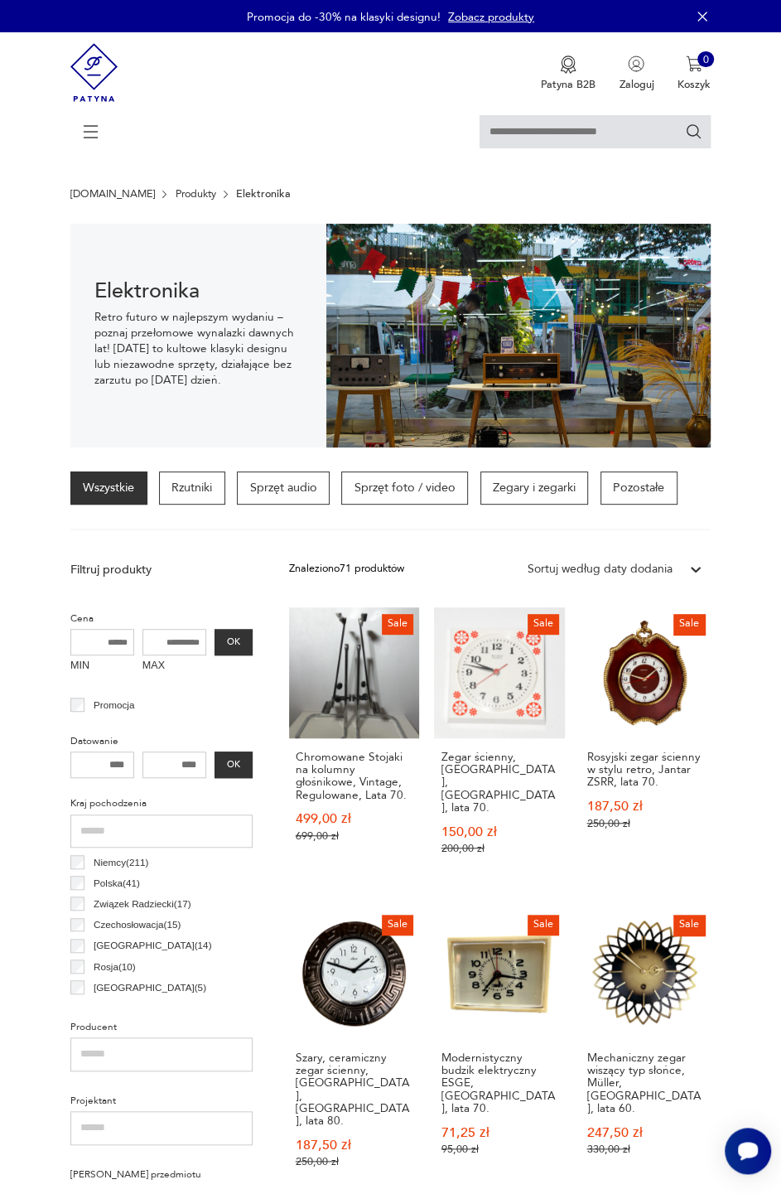
click at [292, 486] on p "Sprzęt audio" at bounding box center [283, 488] width 93 height 33
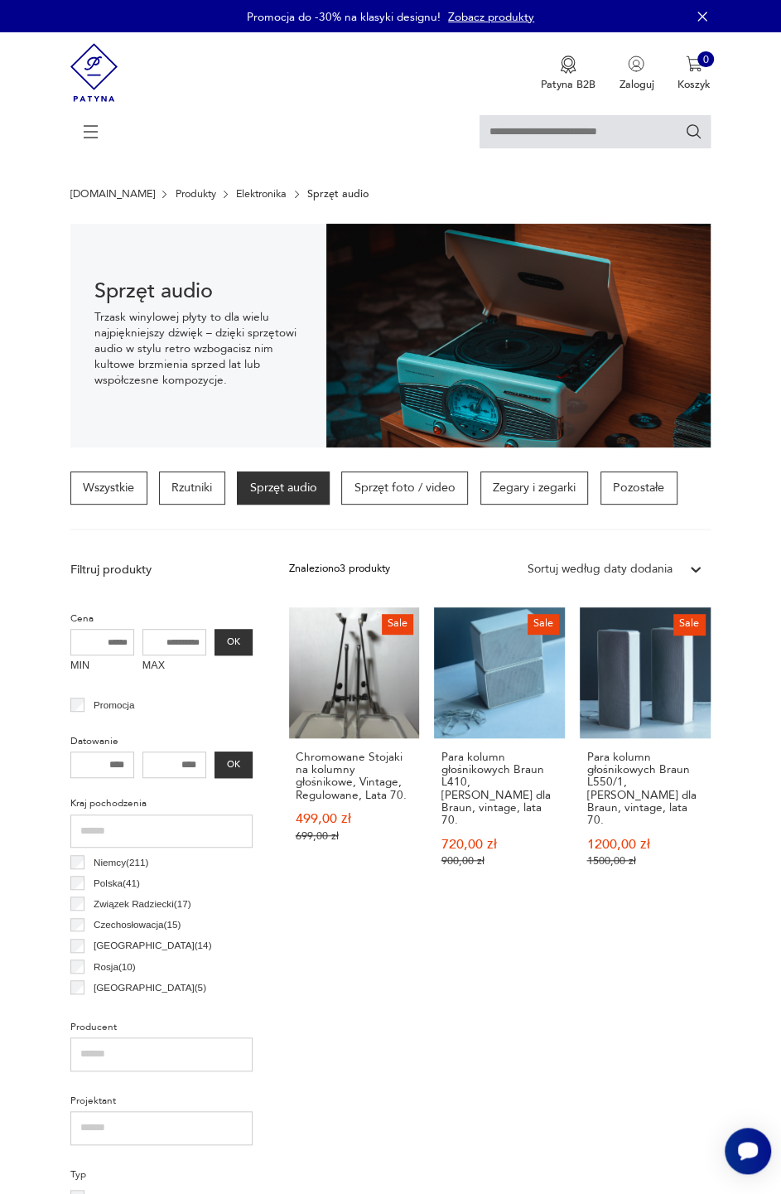
click at [418, 481] on p "Sprzęt foto / video" at bounding box center [404, 488] width 127 height 33
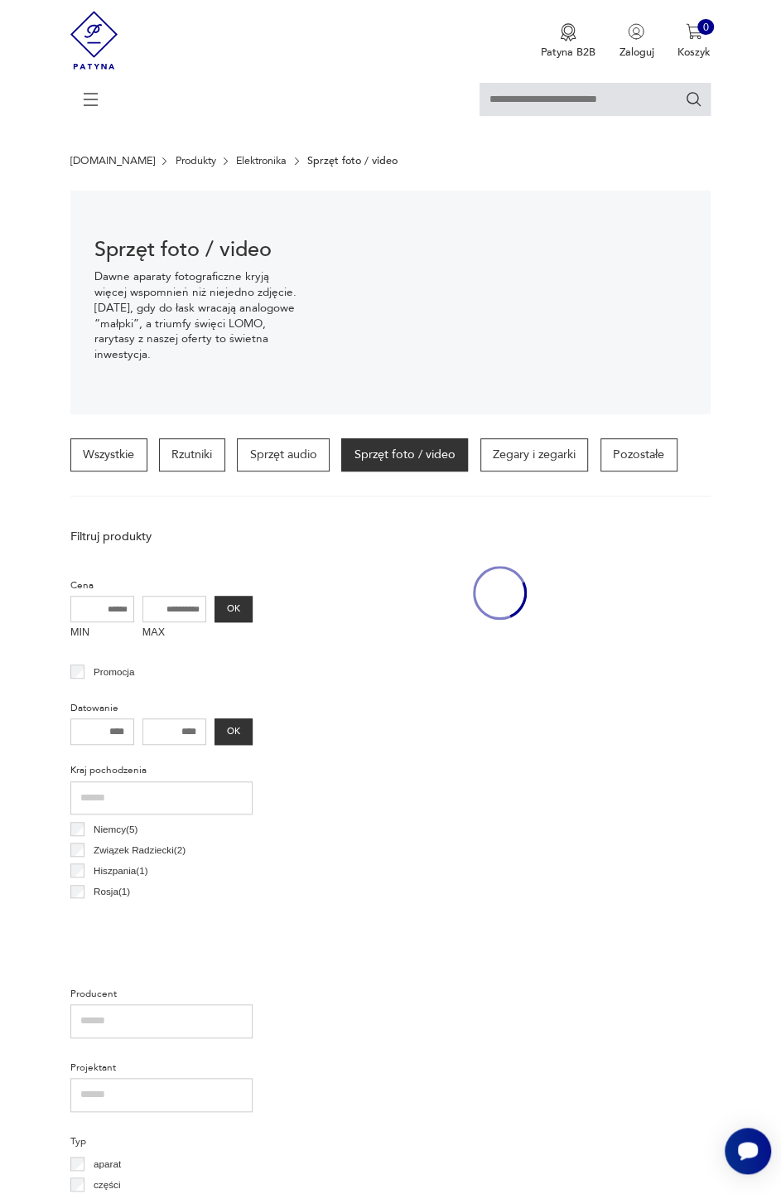
scroll to position [306, 0]
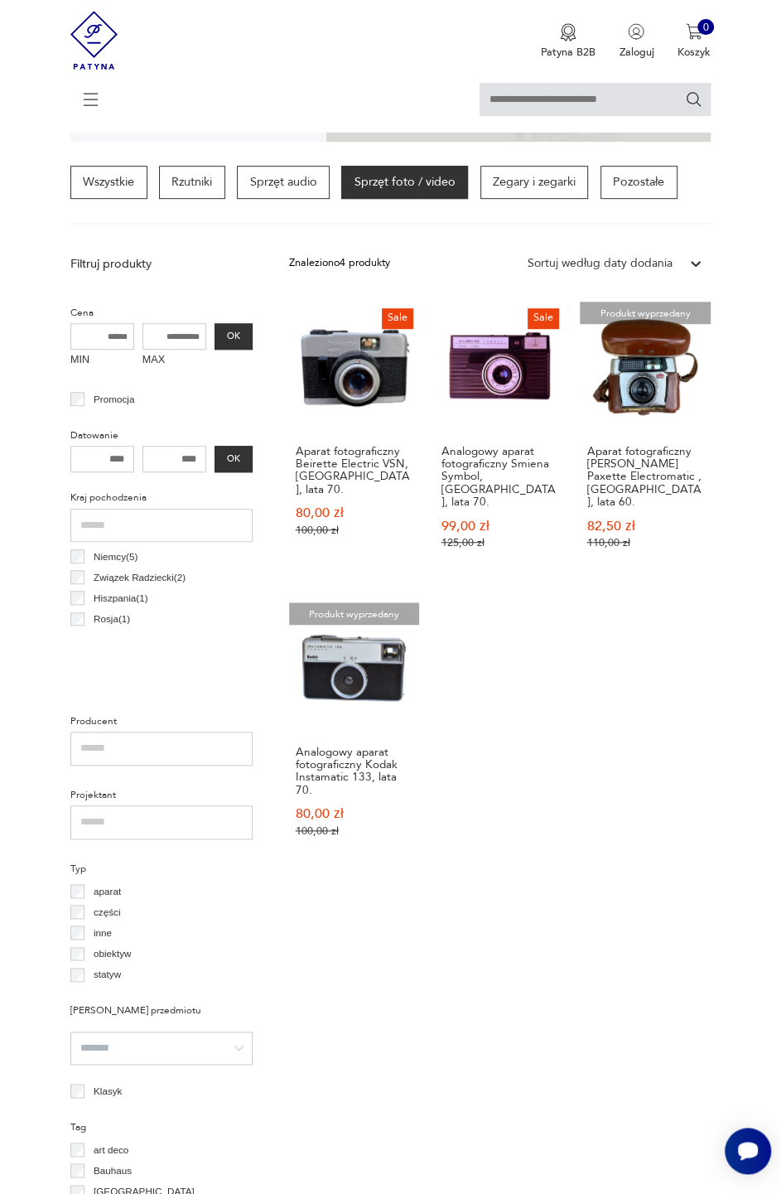
click at [197, 186] on p "Rzutniki" at bounding box center [192, 182] width 66 height 33
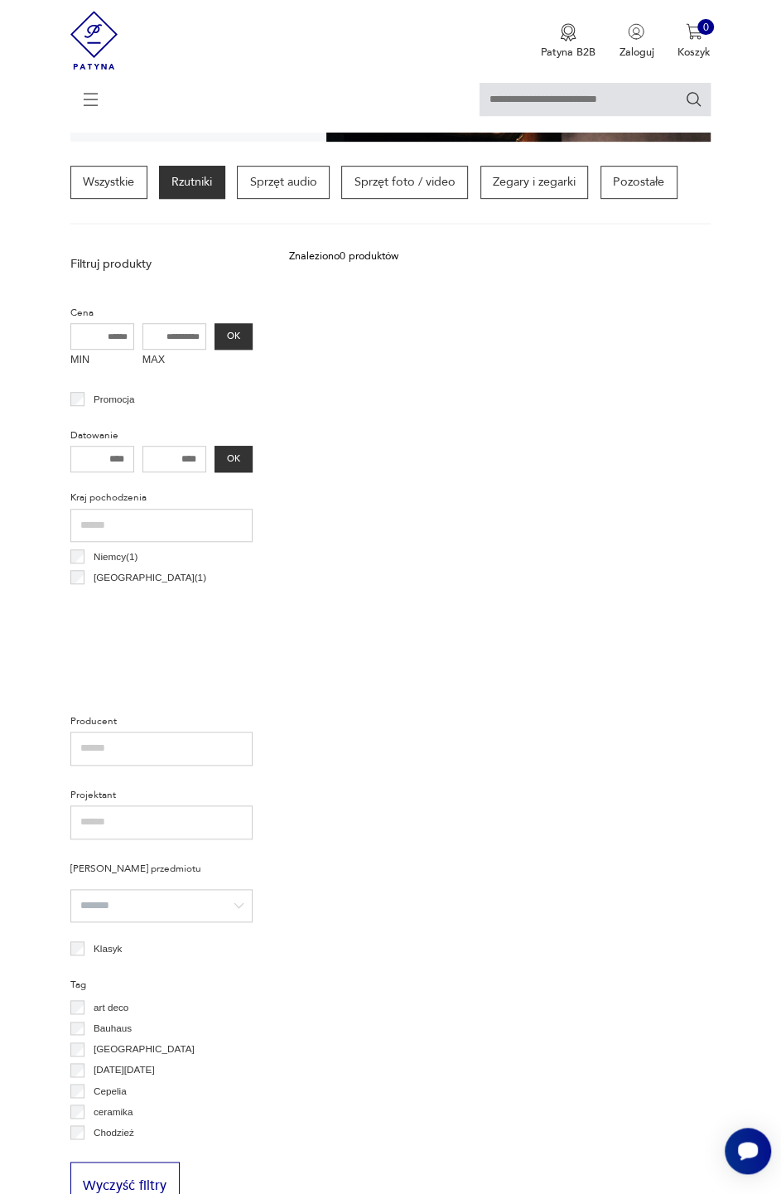
click at [75, 113] on div at bounding box center [390, 107] width 641 height 49
click at [92, 111] on icon at bounding box center [91, 99] width 58 height 58
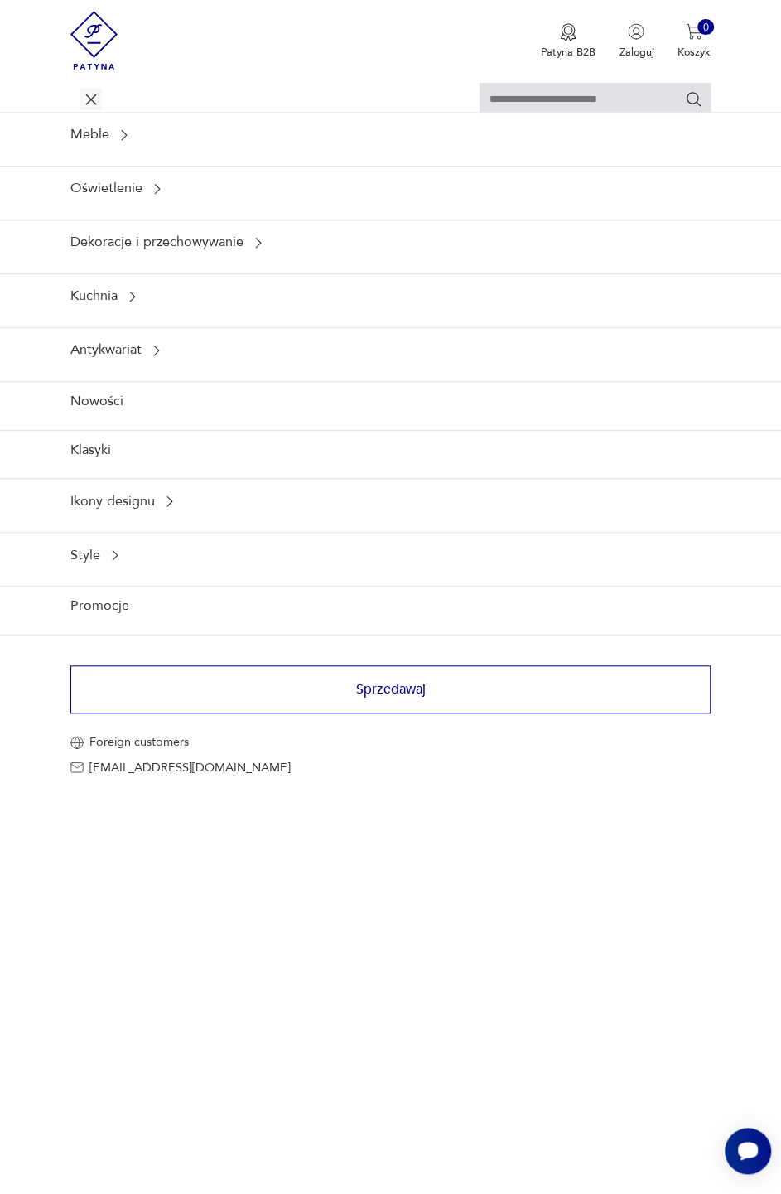
click at [153, 356] on icon at bounding box center [156, 350] width 15 height 15
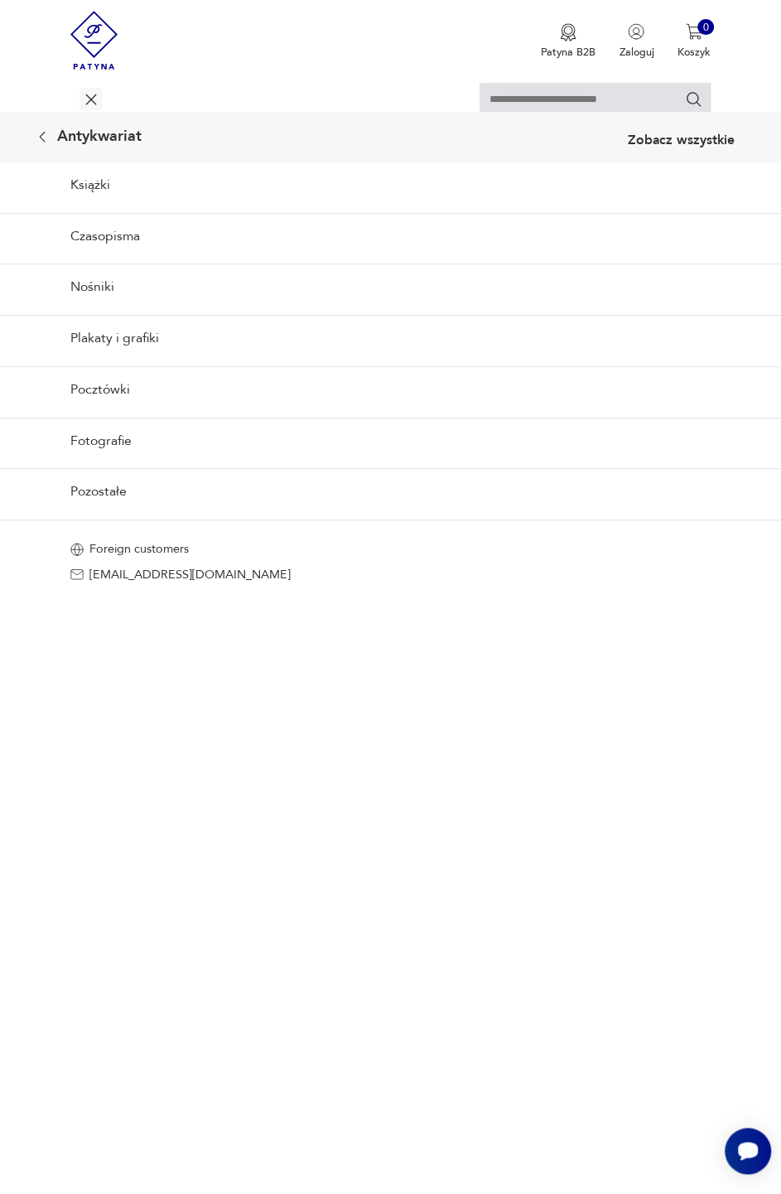
click at [151, 334] on link "Plakaty i grafiki" at bounding box center [390, 338] width 781 height 46
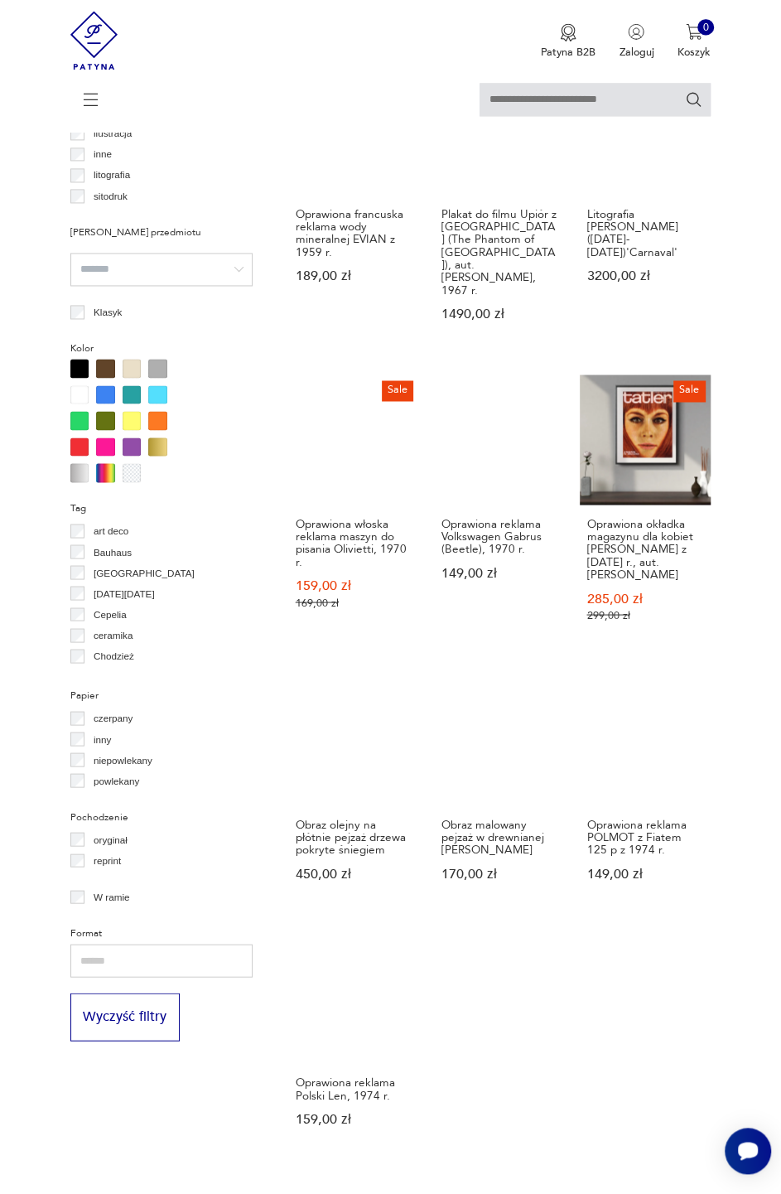
scroll to position [1131, 0]
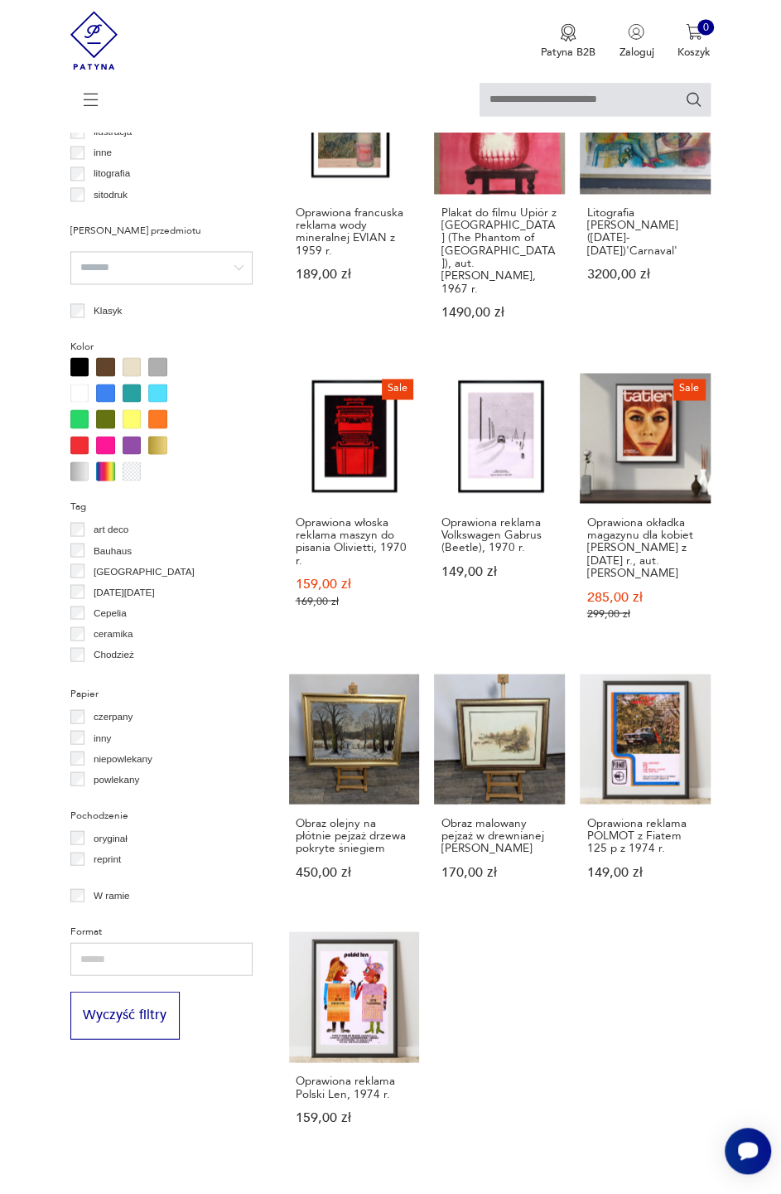
click at [654, 688] on link "Oprawiona reklama POLMOT z Fiatem 125 p z 1974 r. 149,00 zł" at bounding box center [645, 791] width 131 height 235
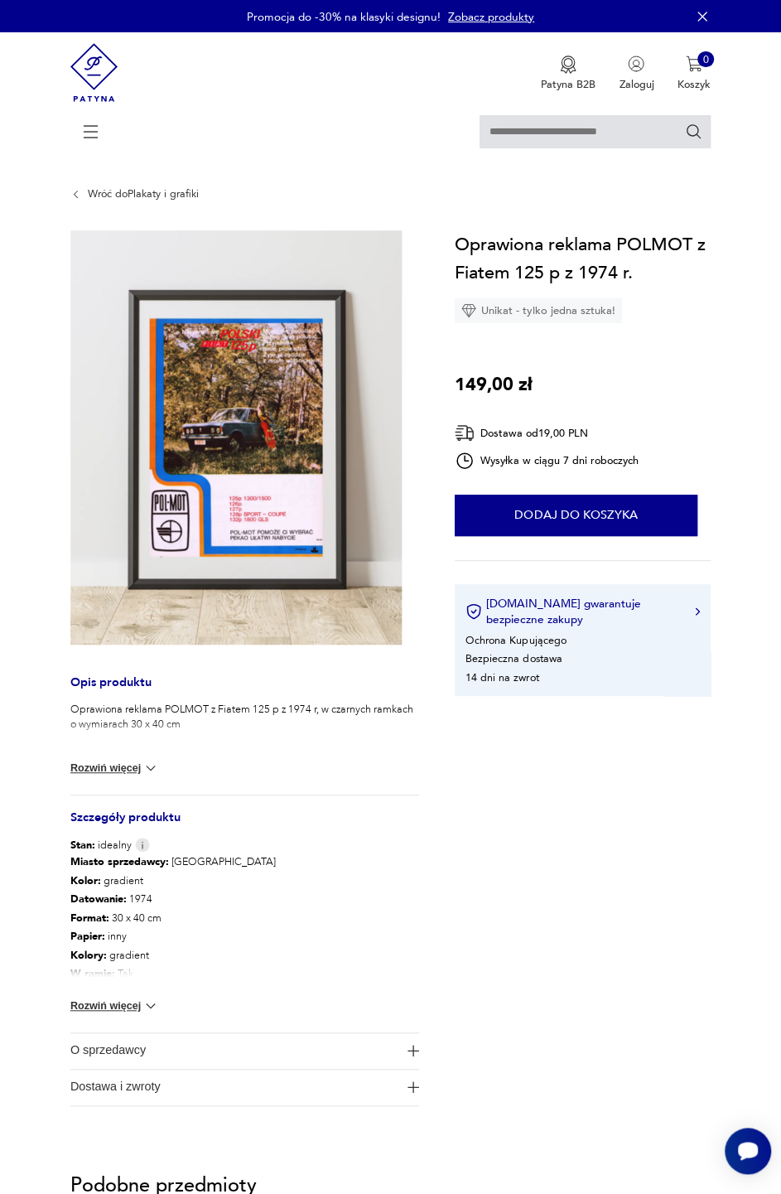
click at [257, 433] on img at bounding box center [235, 437] width 331 height 414
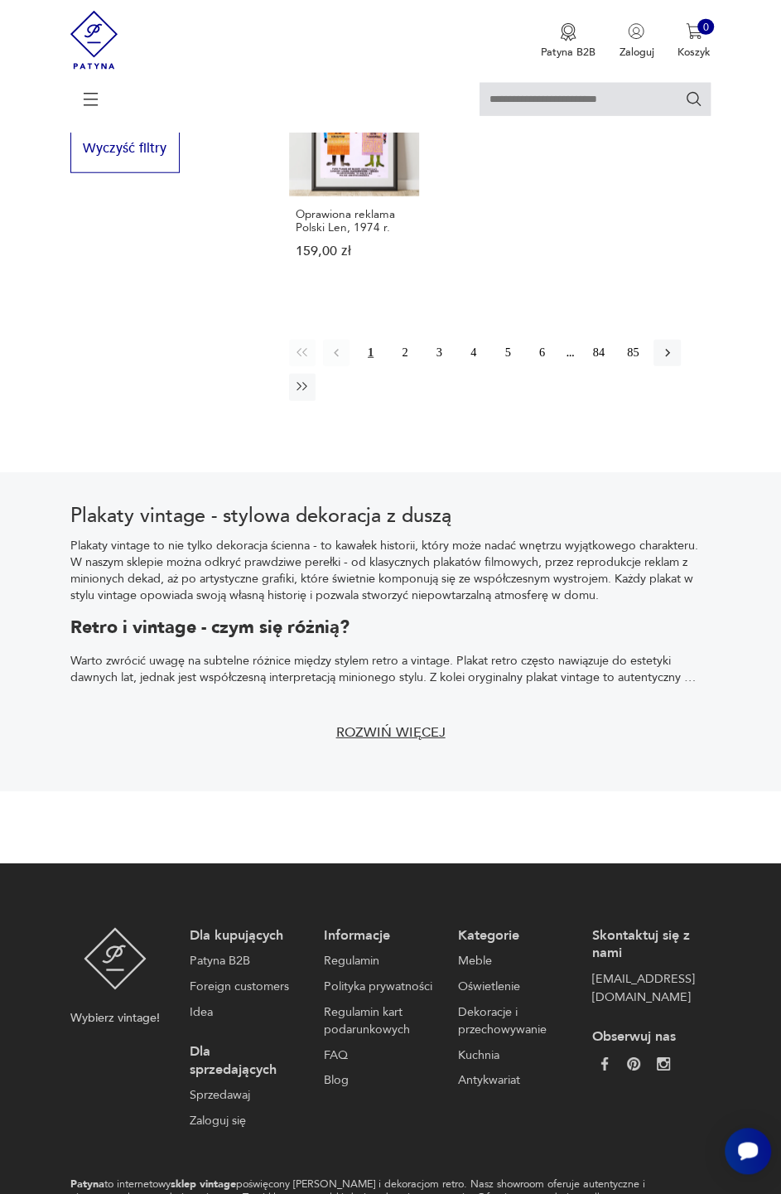
scroll to position [2067, 0]
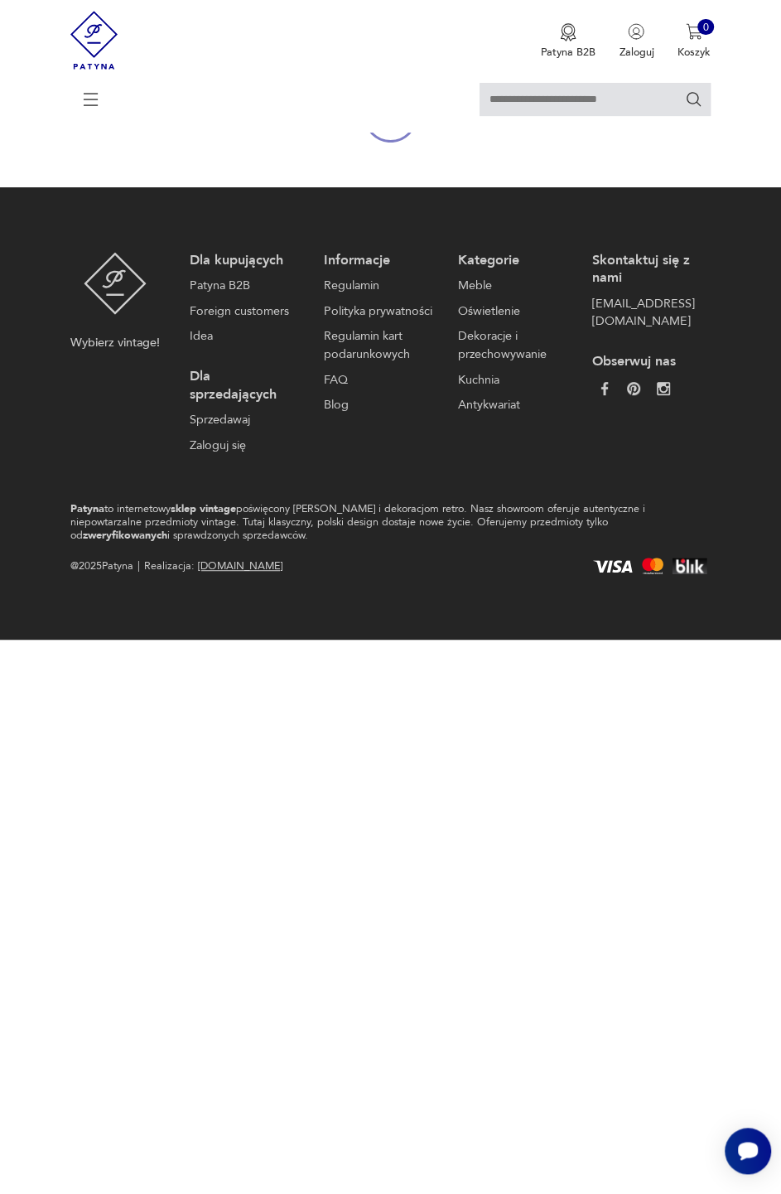
scroll to position [844, 0]
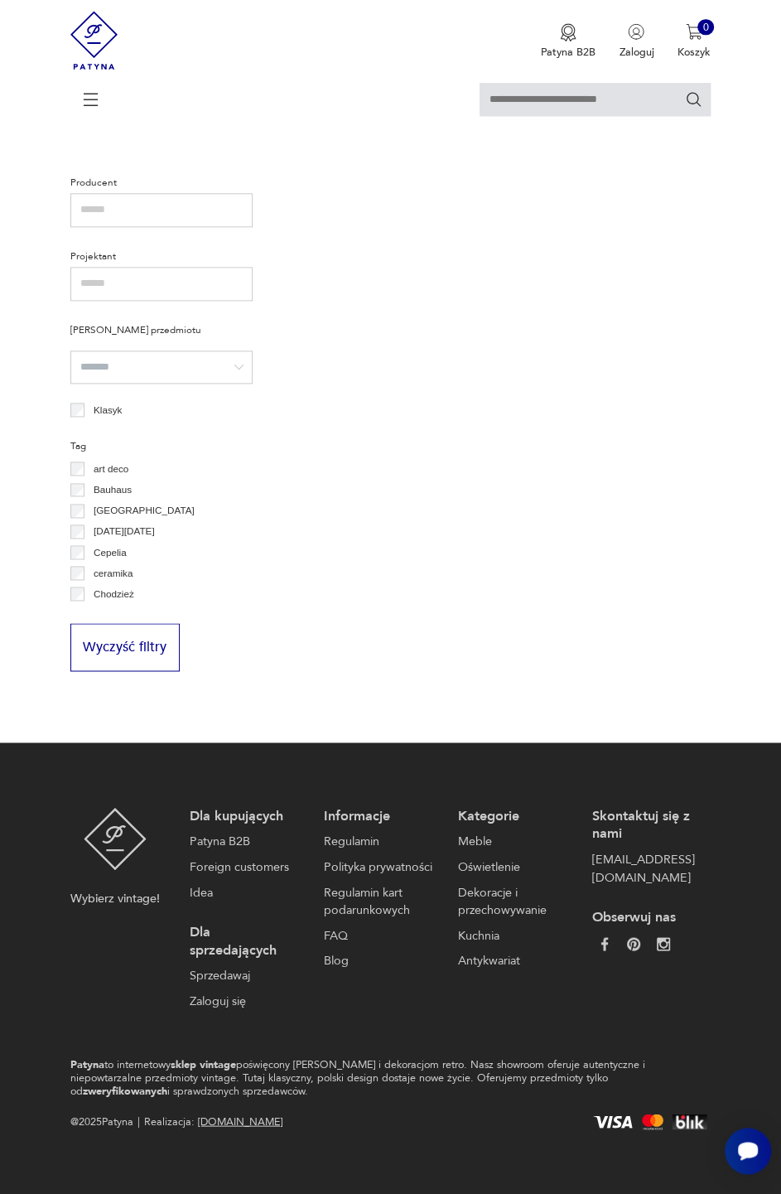
click at [88, 105] on icon at bounding box center [90, 96] width 57 height 17
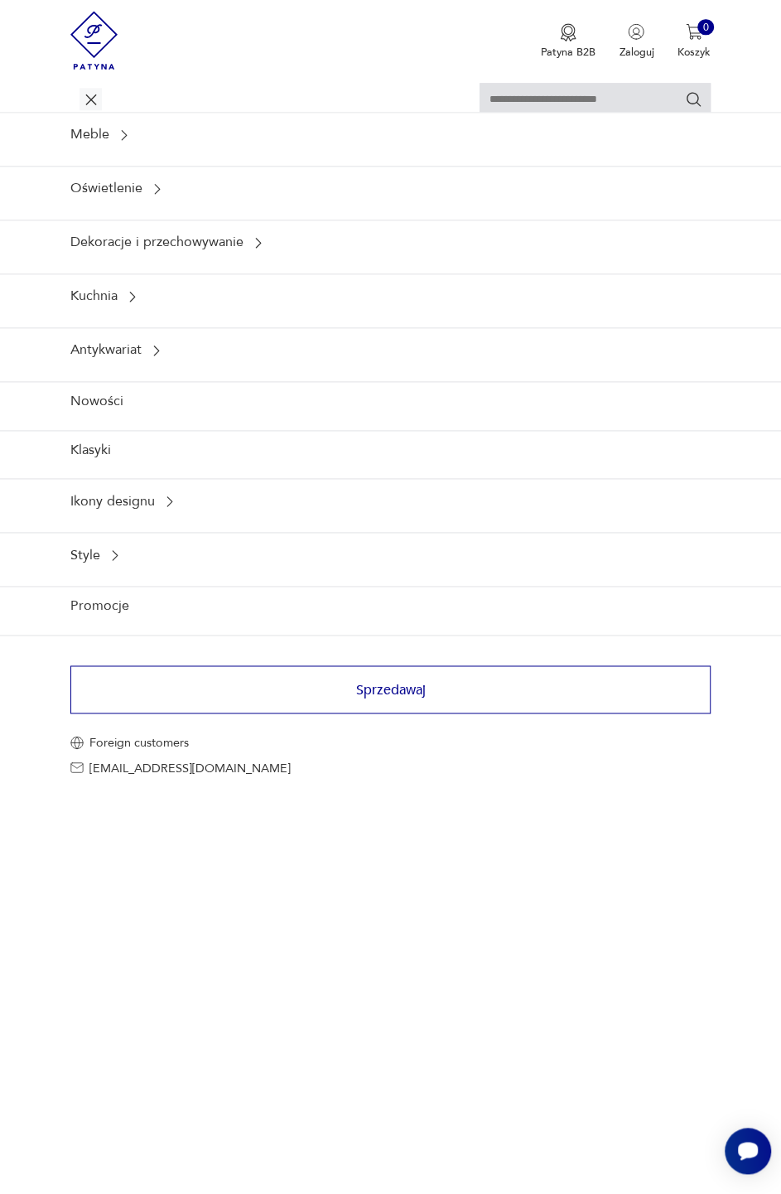
click at [120, 612] on link "Promocje" at bounding box center [390, 606] width 781 height 41
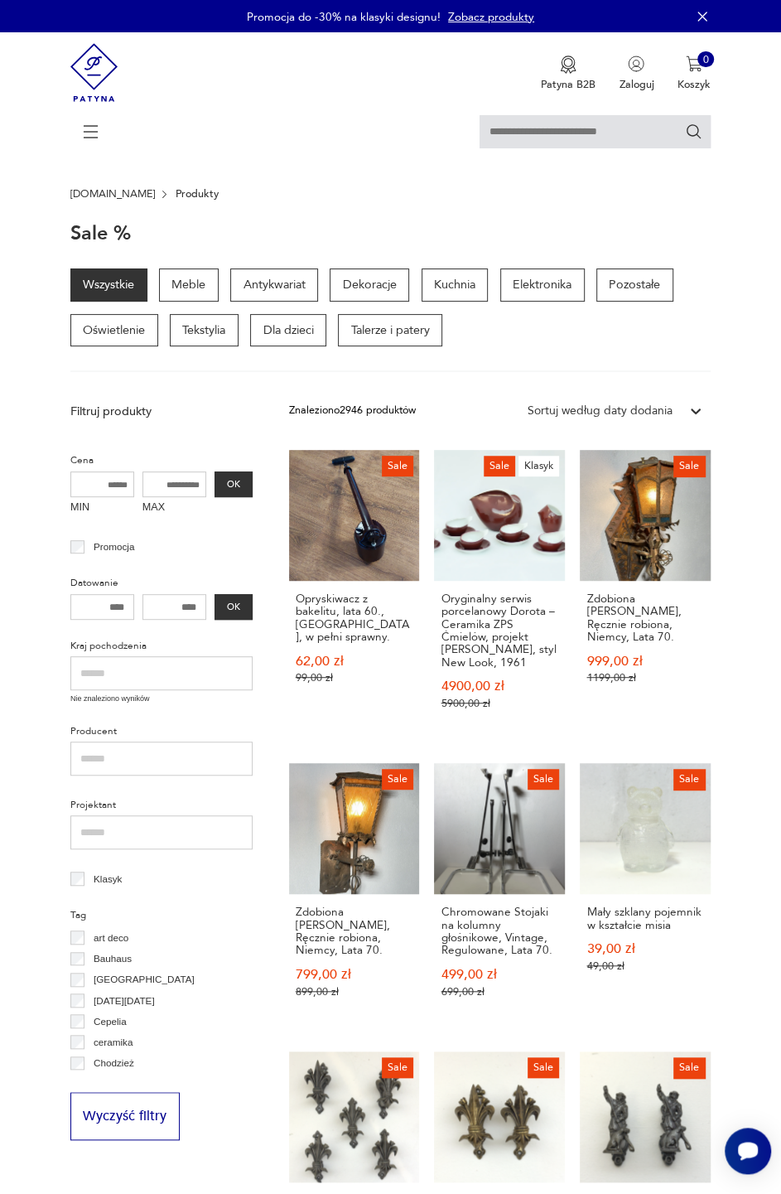
click at [89, 123] on icon at bounding box center [91, 132] width 58 height 58
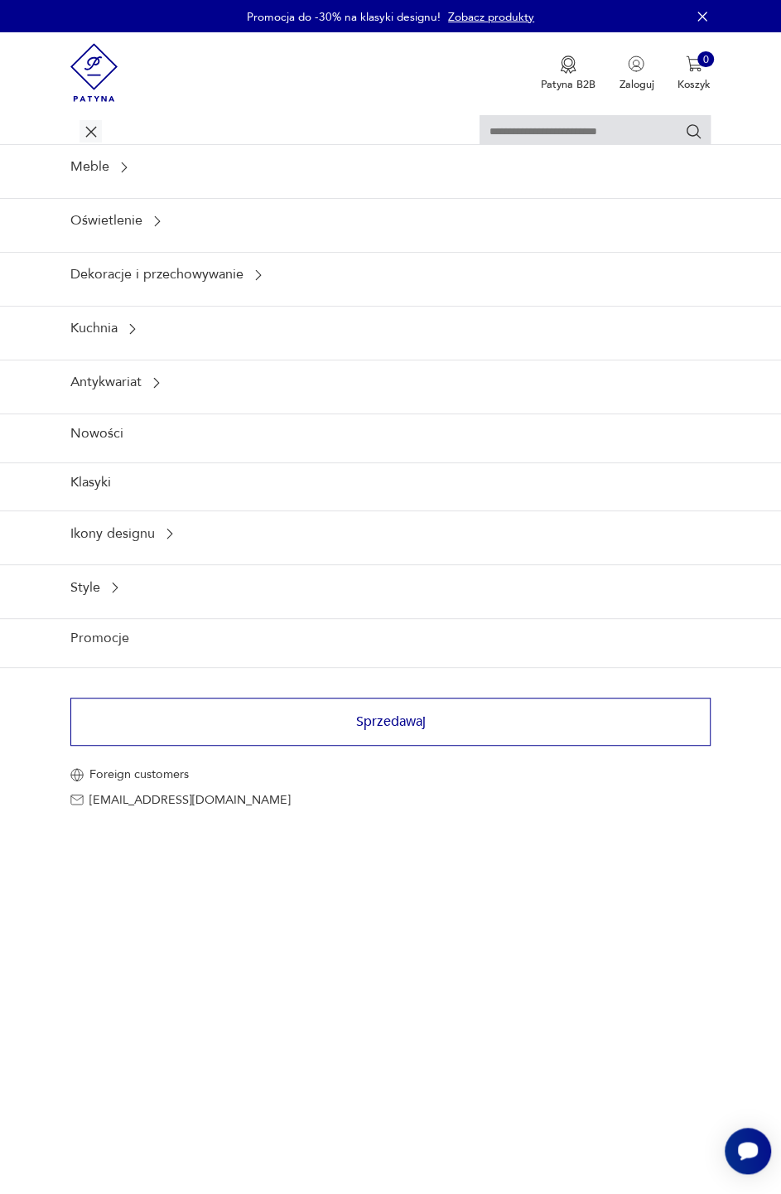
click at [238, 268] on div "Dekoracje i przechowywanie" at bounding box center [390, 275] width 781 height 46
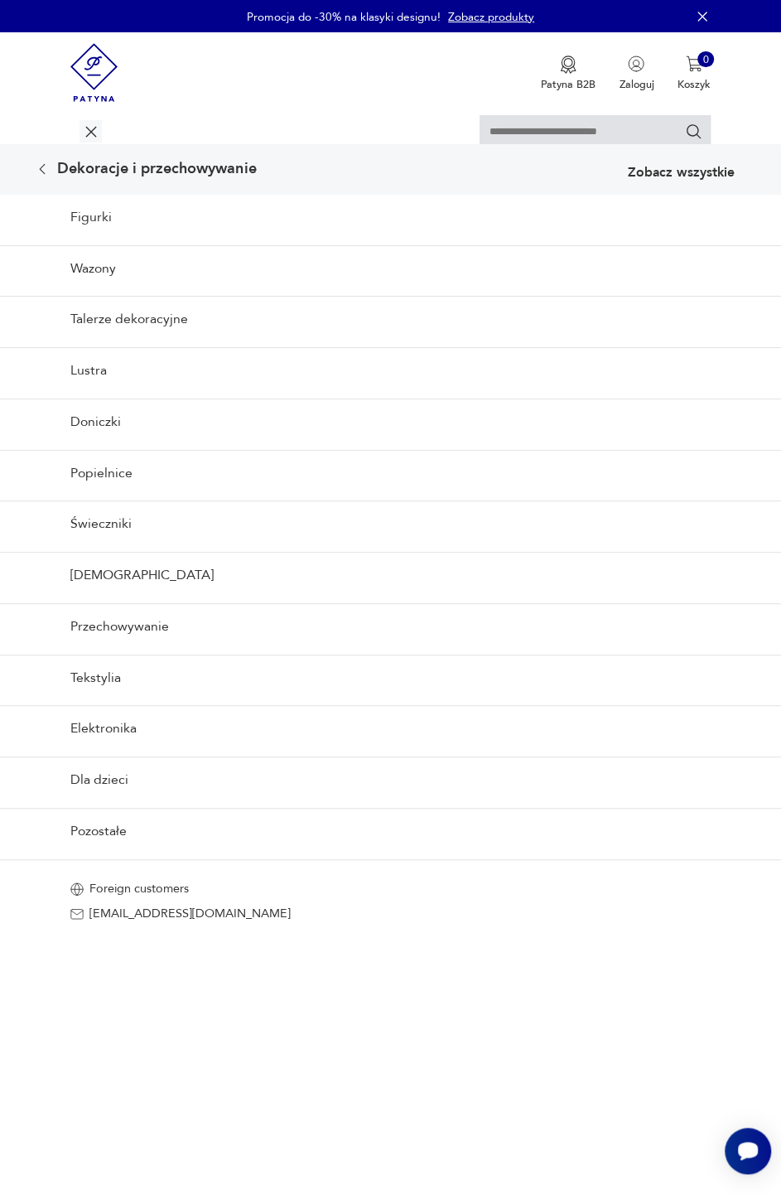
click at [93, 210] on link "Figurki" at bounding box center [390, 217] width 781 height 45
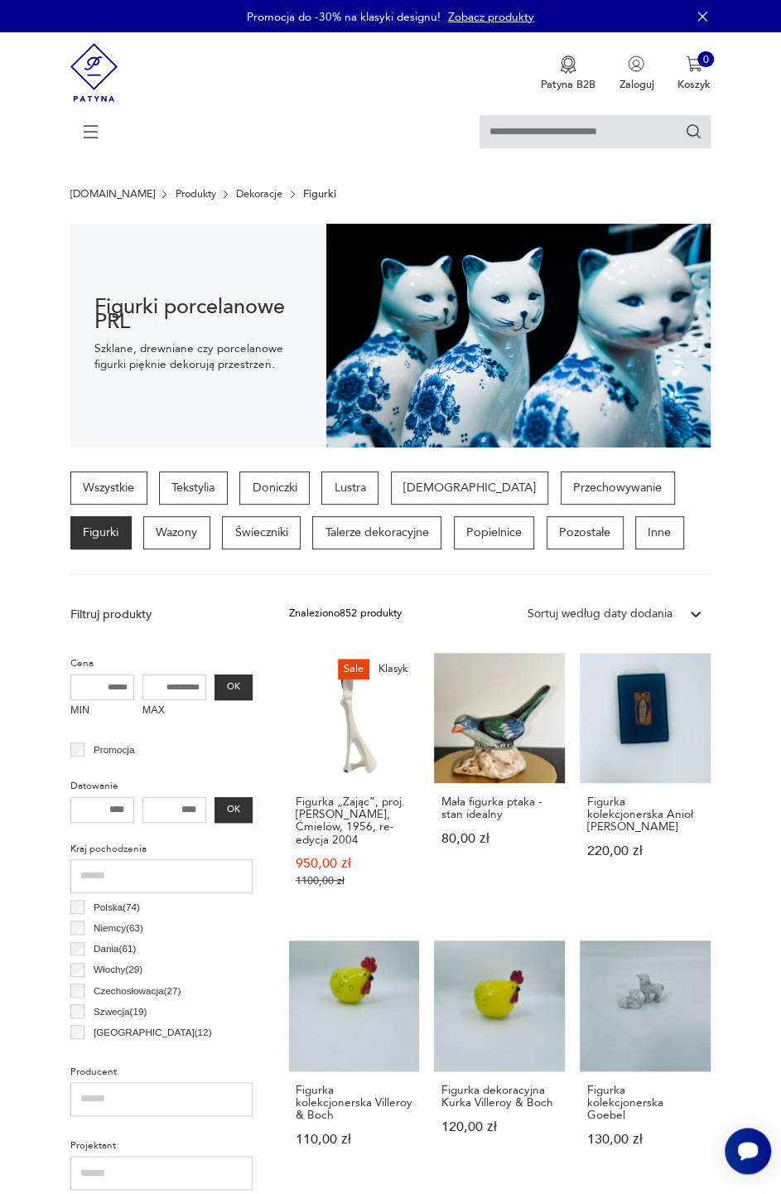
click at [96, 142] on icon at bounding box center [91, 132] width 58 height 58
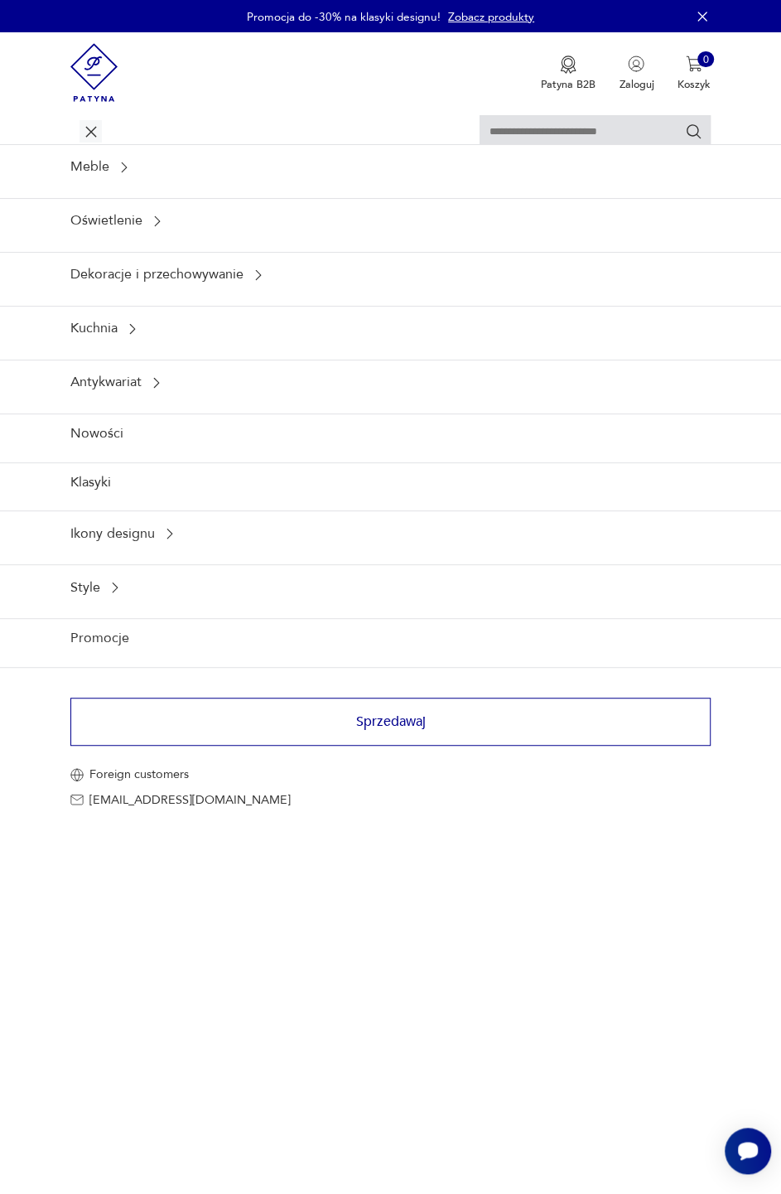
click at [257, 277] on icon at bounding box center [258, 275] width 15 height 15
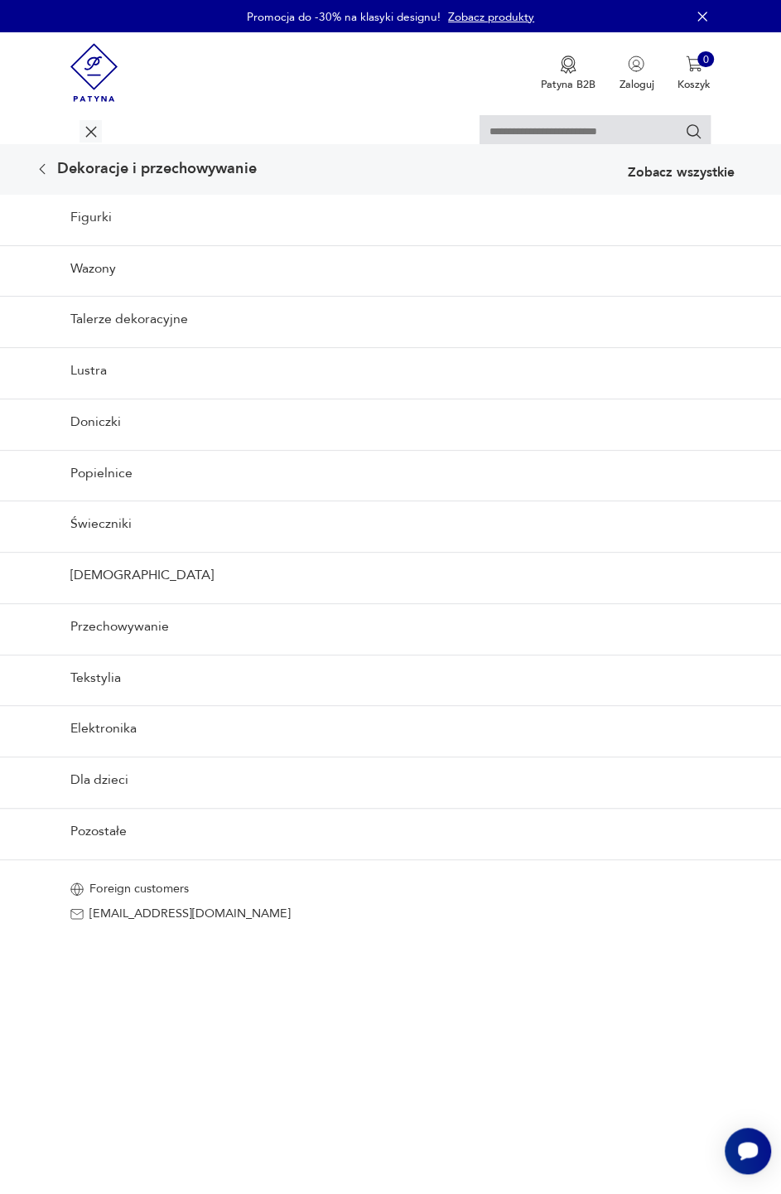
click at [96, 671] on link "Tekstylia" at bounding box center [390, 678] width 781 height 46
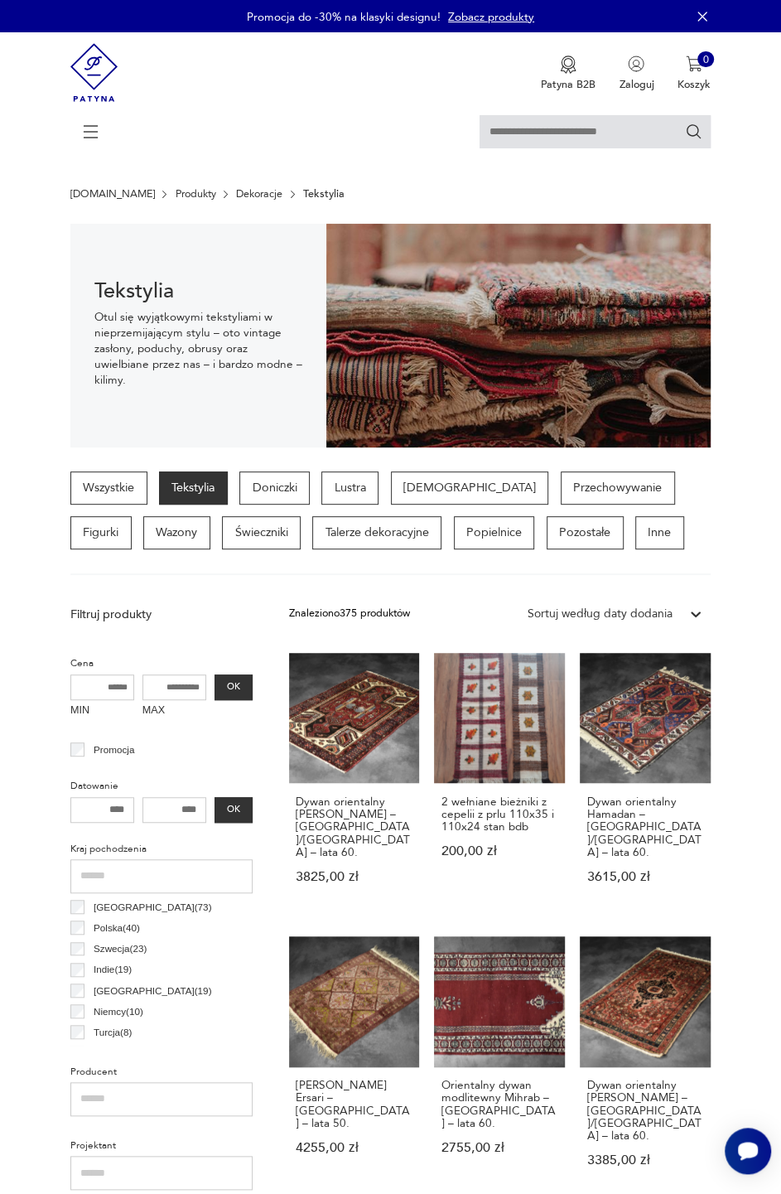
click at [279, 485] on p "Doniczki" at bounding box center [274, 488] width 70 height 33
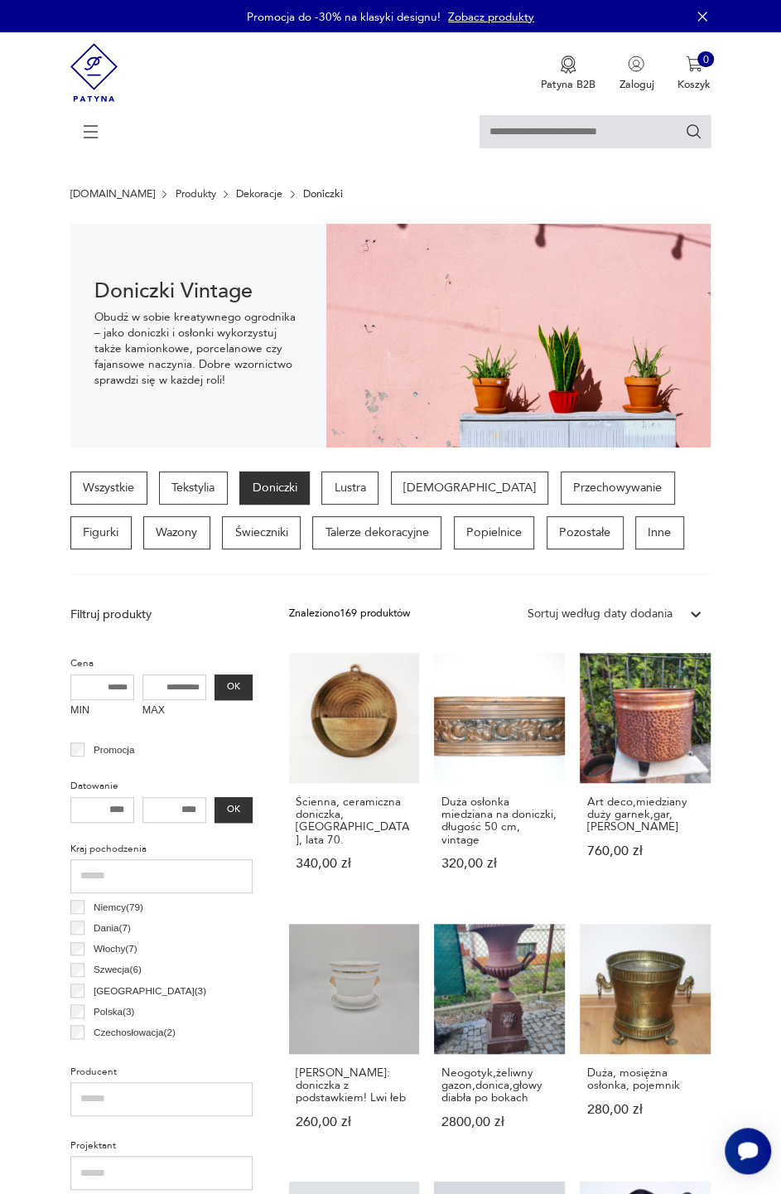
click at [97, 120] on icon at bounding box center [91, 132] width 58 height 58
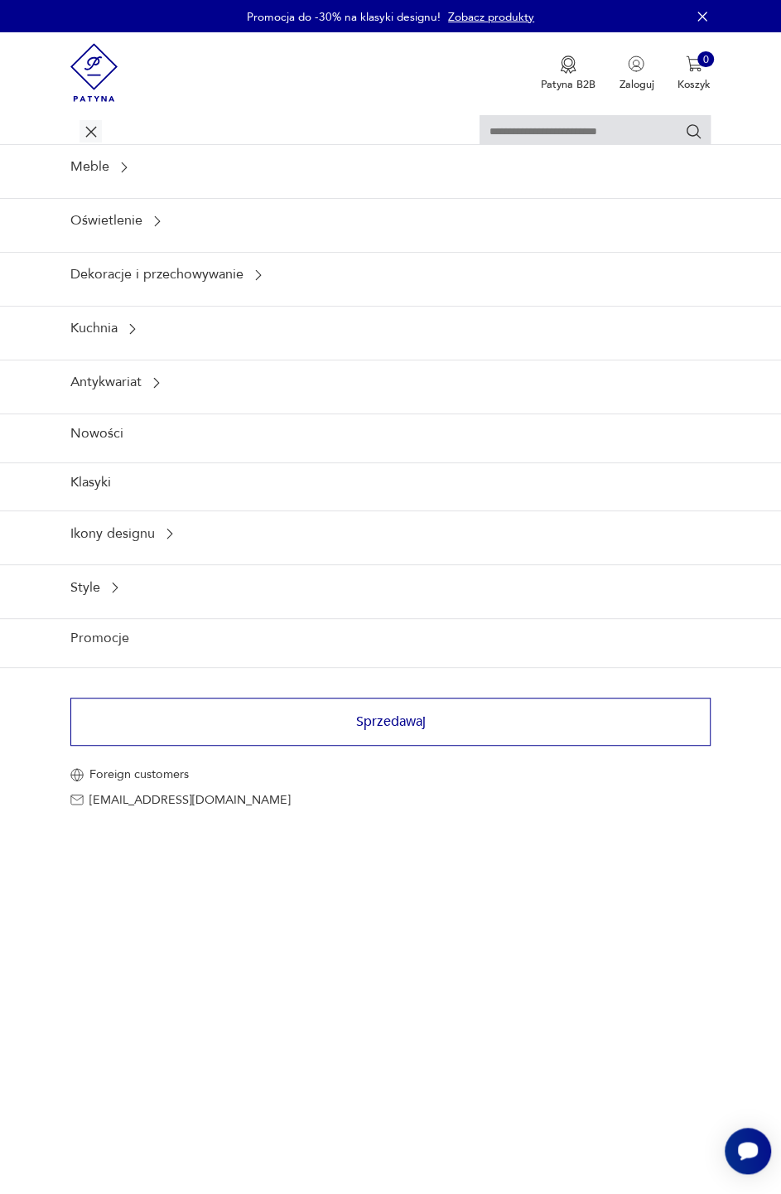
click at [612, 138] on input "text" at bounding box center [595, 131] width 231 height 33
type input "******"
click at [689, 120] on input "******" at bounding box center [595, 131] width 231 height 33
click at [687, 147] on div "Meble" at bounding box center [390, 167] width 781 height 46
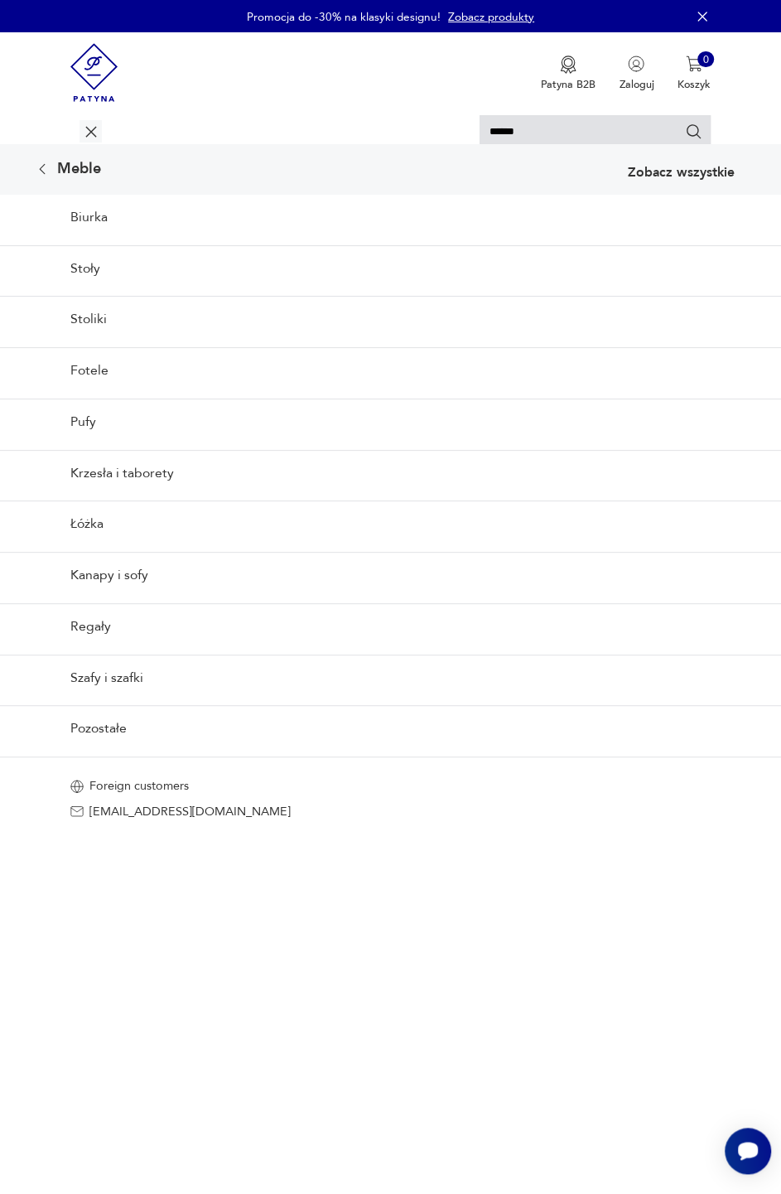
click at [689, 128] on icon "Szukaj" at bounding box center [694, 131] width 15 height 15
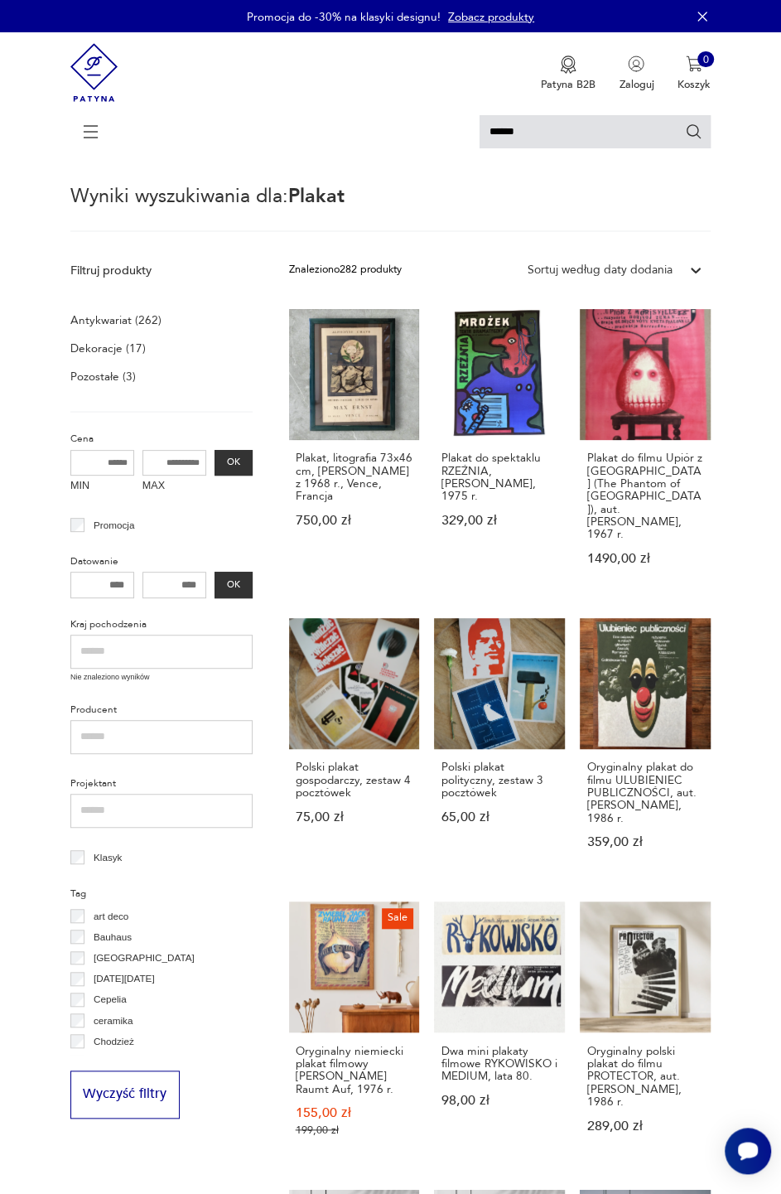
click at [144, 325] on p "Antykwariat (262)" at bounding box center [115, 320] width 91 height 21
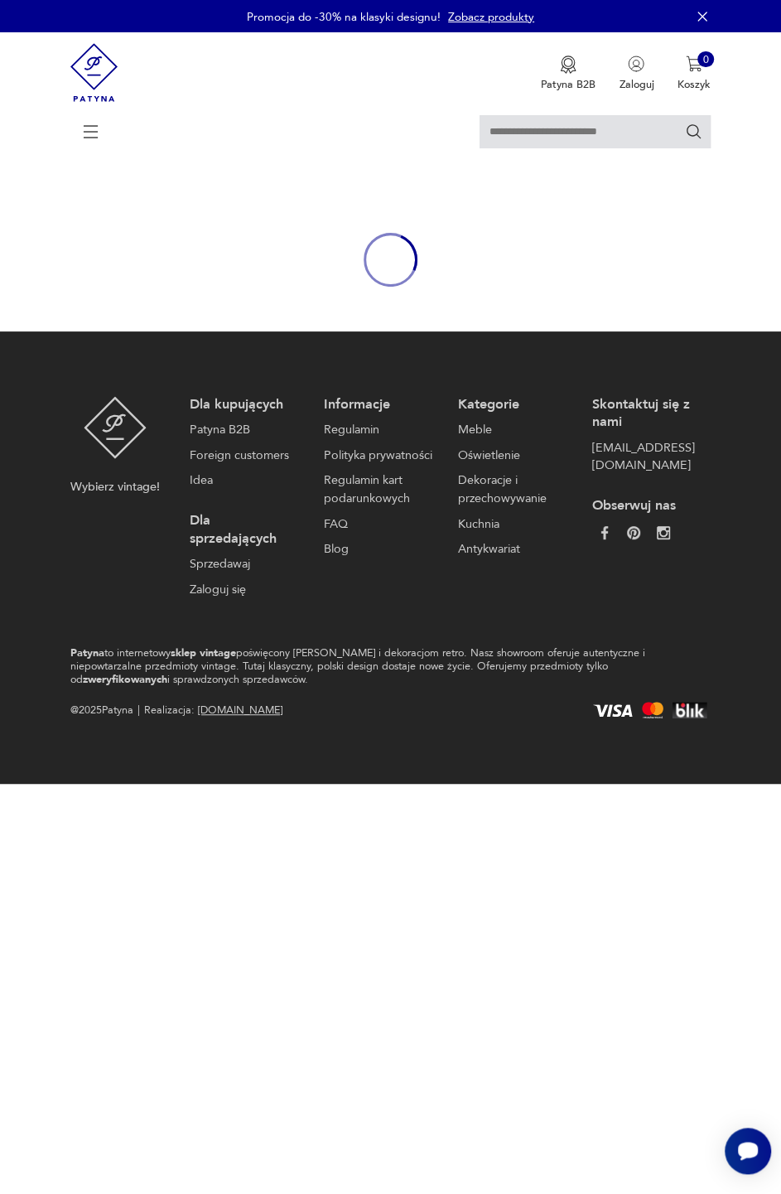
type input "******"
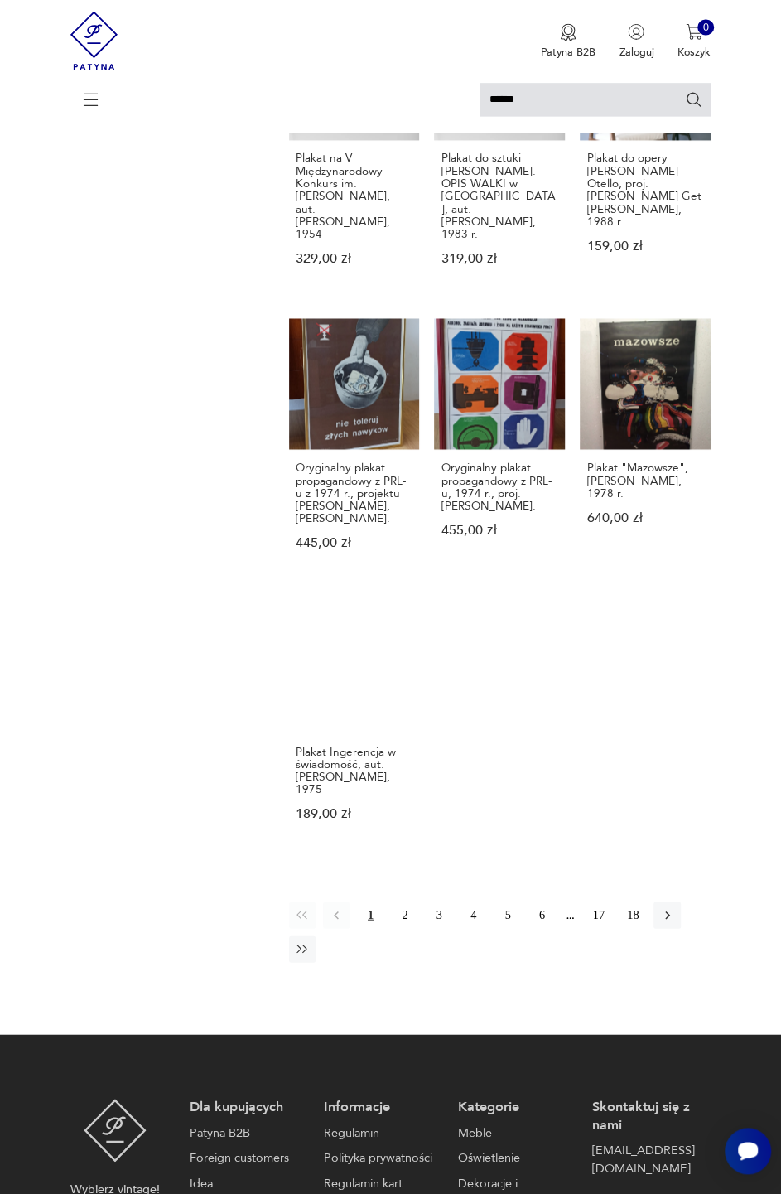
scroll to position [1179, 0]
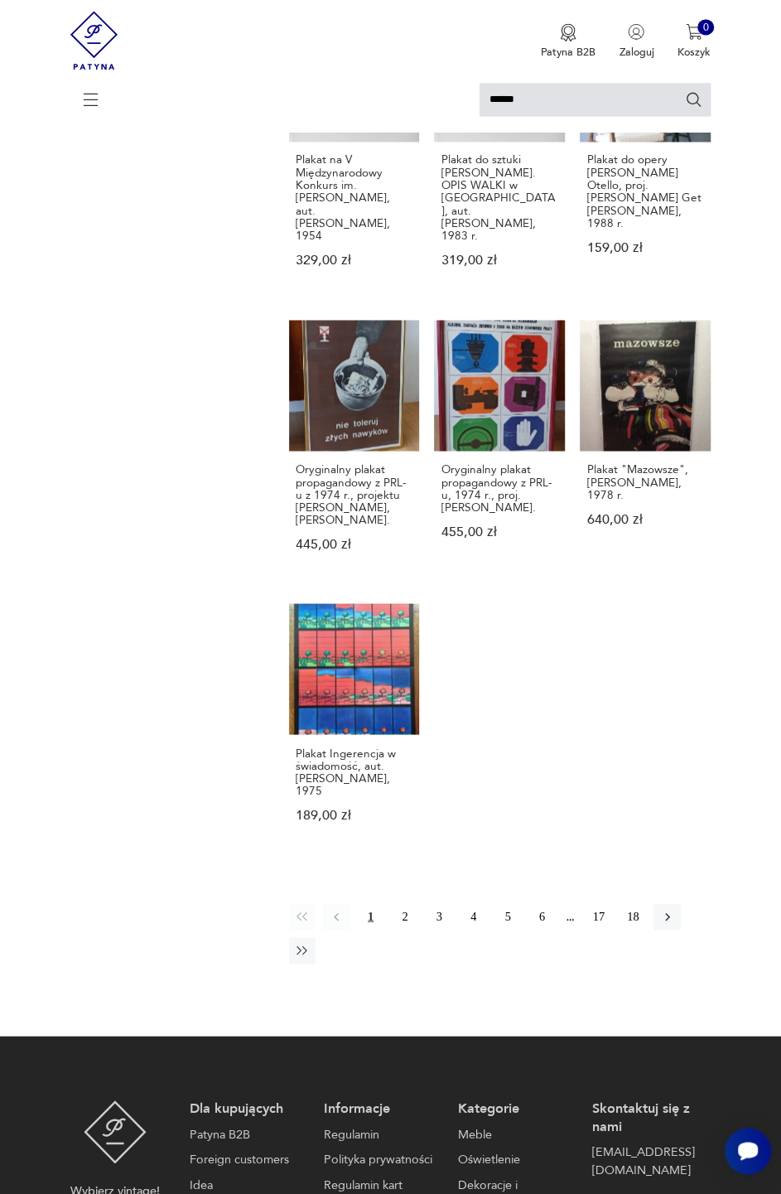
click at [402, 903] on button "2" at bounding box center [405, 916] width 27 height 27
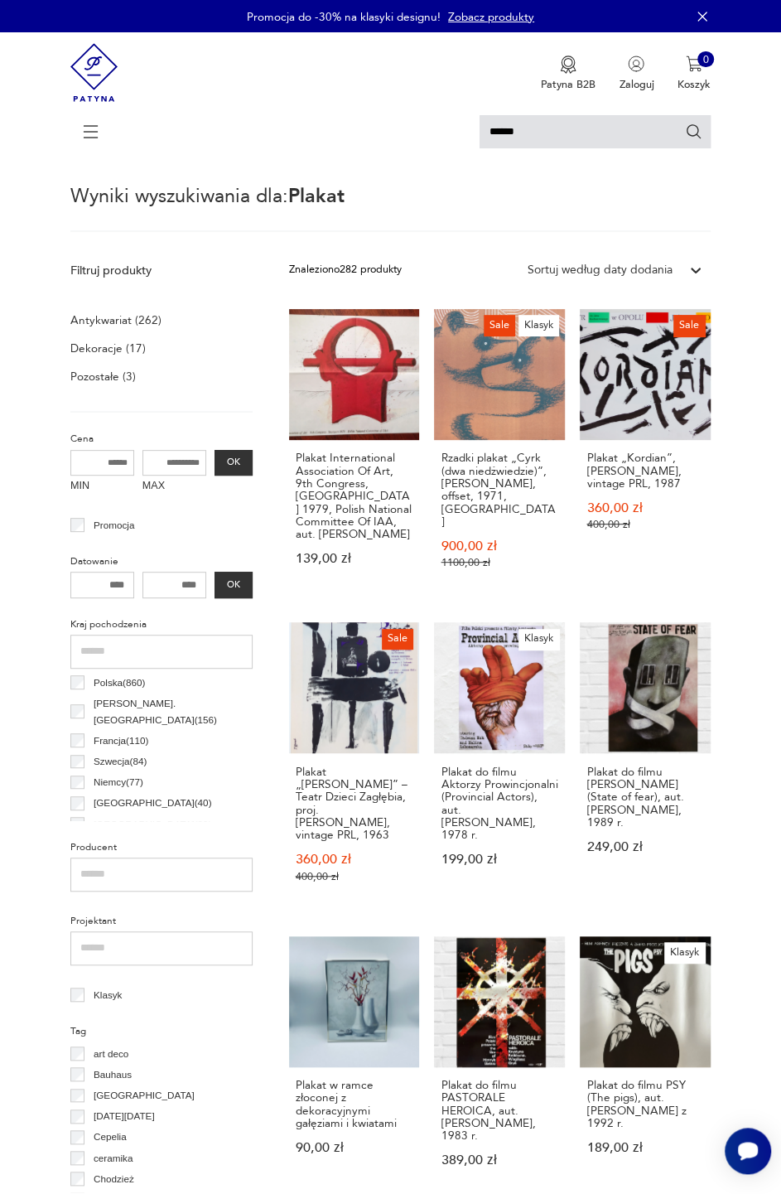
click at [574, 137] on input "******" at bounding box center [595, 131] width 231 height 33
